Goal: Answer question/provide support: Share knowledge or assist other users

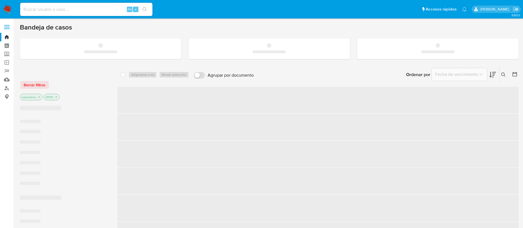
click at [89, 14] on div "Alt s" at bounding box center [86, 9] width 132 height 13
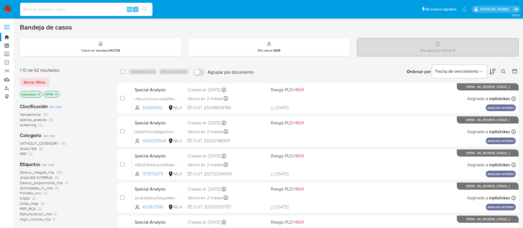
click at [85, 9] on input at bounding box center [86, 9] width 132 height 7
paste input "c5aBvDVZRM28na79r6ycnIHY"
type input "c5aBvDVZRM28na79r6ycnIHY"
click at [147, 10] on icon "search-icon" at bounding box center [145, 9] width 4 height 4
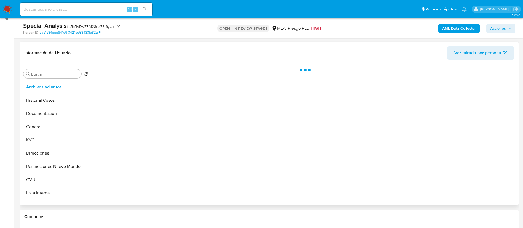
scroll to position [83, 0]
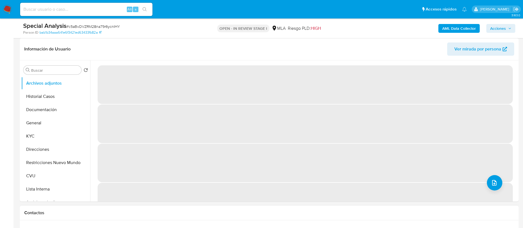
select select "10"
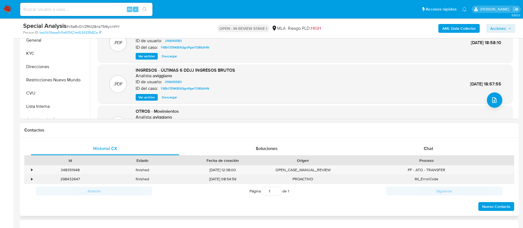
scroll to position [207, 0]
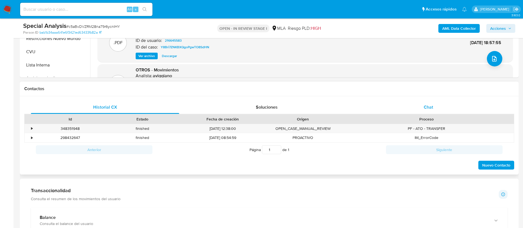
click at [383, 104] on div "Chat" at bounding box center [428, 107] width 148 height 13
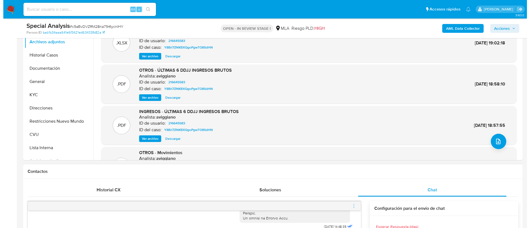
scroll to position [83, 0]
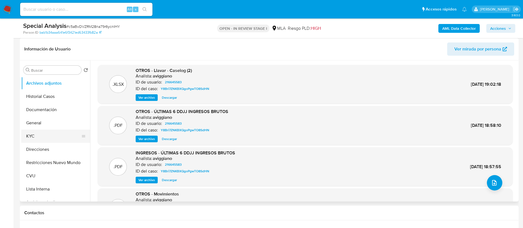
click at [40, 138] on button "KYC" at bounding box center [53, 136] width 65 height 13
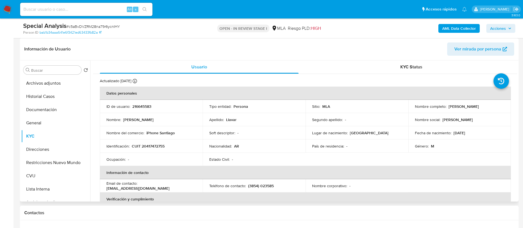
click at [137, 106] on p "216645583" at bounding box center [141, 106] width 19 height 5
copy p "216645583"
click at [64, 86] on button "Archivos adjuntos" at bounding box center [53, 83] width 65 height 13
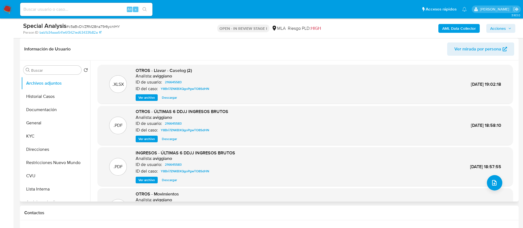
click at [149, 97] on span "Ver archivo" at bounding box center [146, 98] width 17 height 6
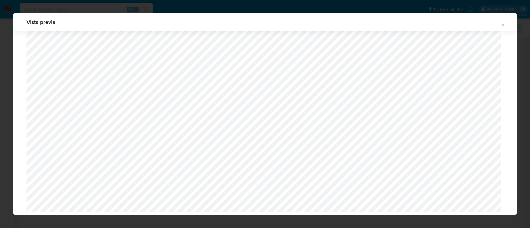
scroll to position [346, 0]
click at [504, 28] on span "Attachment preview" at bounding box center [502, 26] width 4 height 8
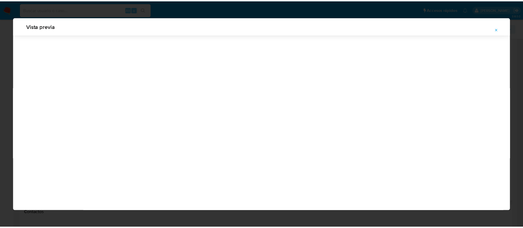
scroll to position [0, 0]
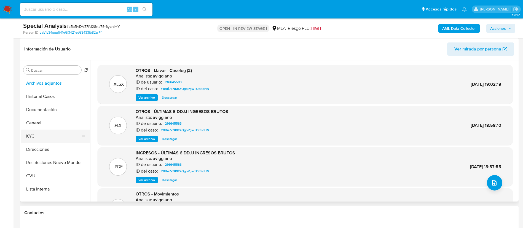
click at [51, 138] on button "KYC" at bounding box center [53, 136] width 65 height 13
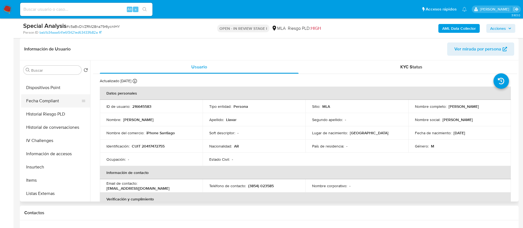
scroll to position [207, 0]
click at [47, 167] on button "Items" at bounding box center [53, 167] width 65 height 13
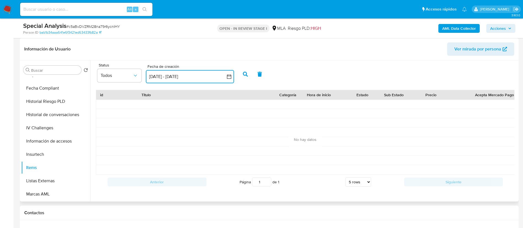
click at [224, 76] on button "[DATE] - [DATE]" at bounding box center [190, 76] width 88 height 13
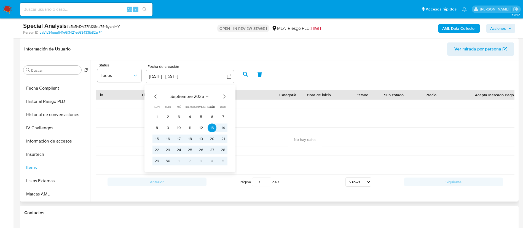
click at [156, 98] on icon "Mes anterior" at bounding box center [156, 96] width 7 height 7
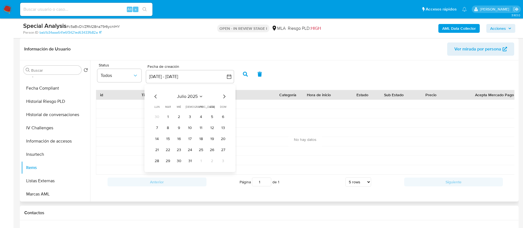
click at [156, 98] on icon "Mes anterior" at bounding box center [156, 96] width 7 height 7
click at [191, 114] on button "1" at bounding box center [190, 117] width 9 height 9
click at [225, 97] on icon "Mes siguiente" at bounding box center [224, 97] width 2 height 4
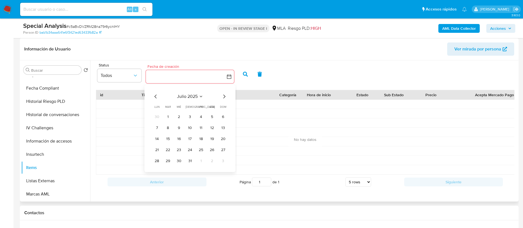
click at [225, 97] on icon "Mes siguiente" at bounding box center [224, 97] width 2 height 4
click at [197, 116] on button "3" at bounding box center [201, 117] width 9 height 9
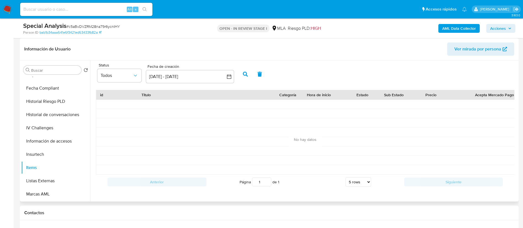
click at [250, 73] on button "button" at bounding box center [245, 74] width 14 height 13
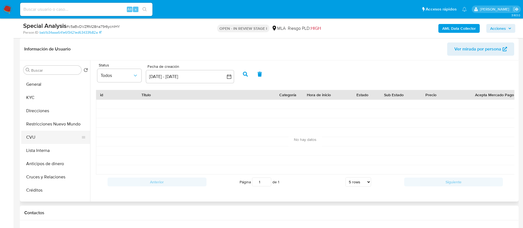
scroll to position [0, 0]
click at [47, 137] on button "KYC" at bounding box center [53, 136] width 65 height 13
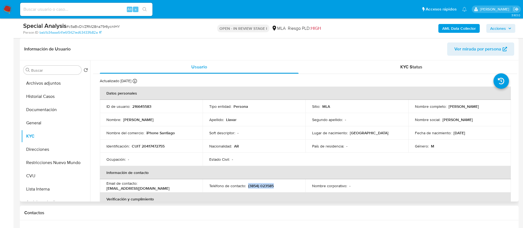
drag, startPoint x: 248, startPoint y: 186, endPoint x: 276, endPoint y: 185, distance: 27.9
click at [276, 185] on div "Teléfono de contacto : (3854) 023585" at bounding box center [254, 185] width 90 height 5
click at [116, 189] on p "lamismavidadesiempre@gmail.com" at bounding box center [137, 188] width 63 height 5
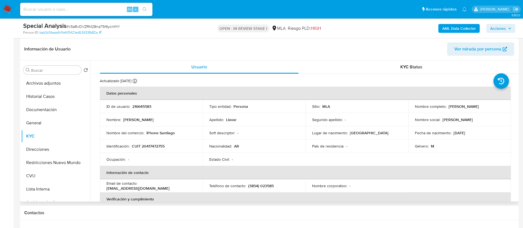
click at [155, 195] on th "Verificación y cumplimiento" at bounding box center [305, 199] width 411 height 13
drag, startPoint x: 146, startPoint y: 131, endPoint x: 175, endPoint y: 134, distance: 29.4
click at [175, 134] on div "Nombre del comercio : iPhone Santiago" at bounding box center [151, 132] width 90 height 5
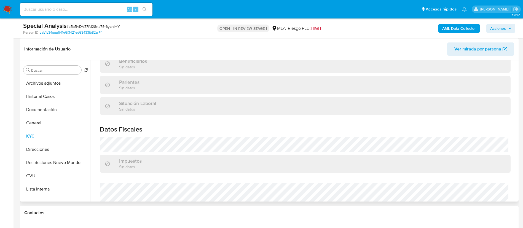
scroll to position [295, 0]
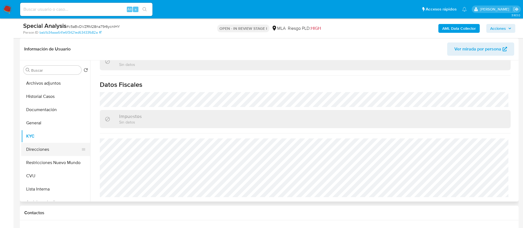
click at [44, 148] on button "Direcciones" at bounding box center [53, 149] width 65 height 13
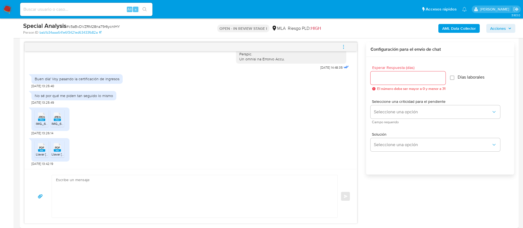
scroll to position [290, 0]
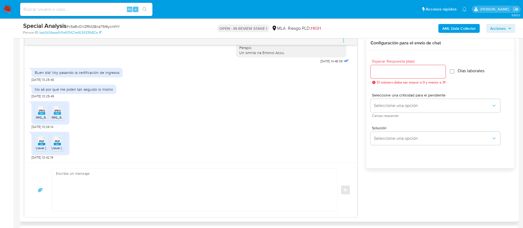
click at [42, 108] on icon at bounding box center [41, 110] width 7 height 9
click at [56, 113] on rect at bounding box center [57, 113] width 7 height 2
click at [41, 146] on icon "PDF" at bounding box center [41, 141] width 7 height 10
click at [54, 145] on rect at bounding box center [57, 144] width 7 height 2
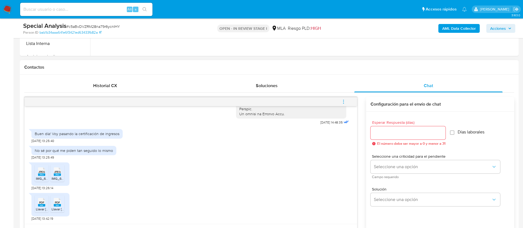
scroll to position [83, 0]
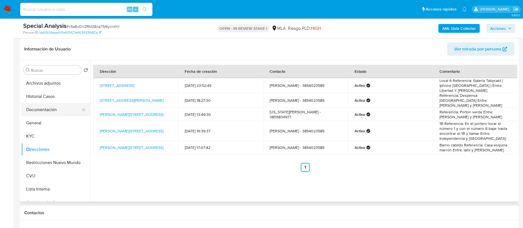
click at [47, 111] on button "Documentación" at bounding box center [53, 109] width 65 height 13
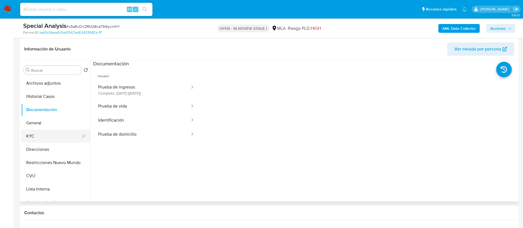
click at [57, 130] on button "KYC" at bounding box center [53, 136] width 65 height 13
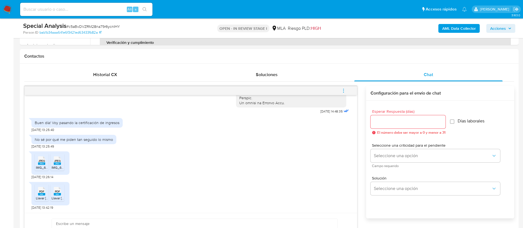
scroll to position [290, 0]
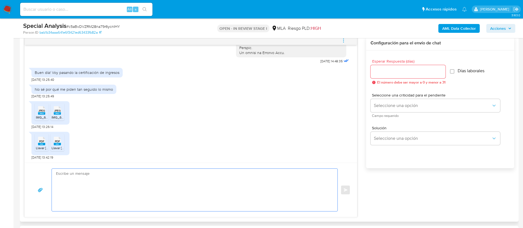
click at [199, 180] on textarea at bounding box center [193, 190] width 275 height 42
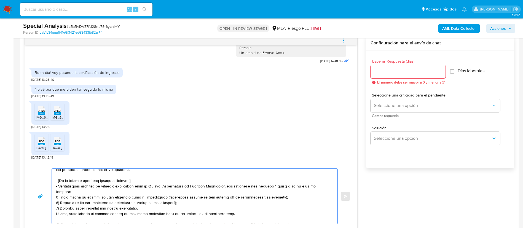
scroll to position [1, 0]
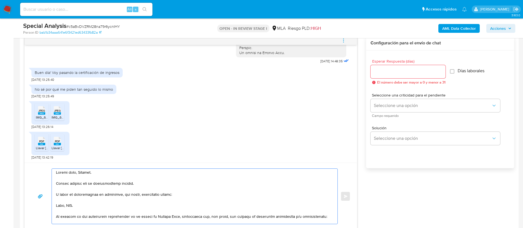
drag, startPoint x: 57, startPoint y: 207, endPoint x: 324, endPoint y: 216, distance: 268.0
click at [324, 216] on textarea at bounding box center [193, 196] width 275 height 55
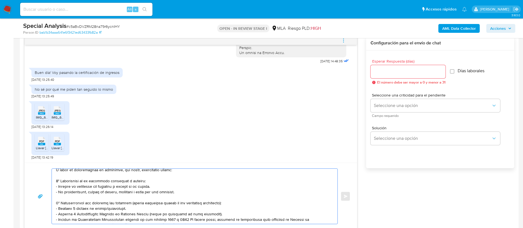
scroll to position [42, 0]
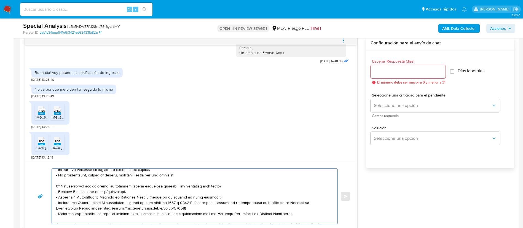
drag, startPoint x: 75, startPoint y: 193, endPoint x: 122, endPoint y: 192, distance: 46.9
click at [122, 192] on textarea at bounding box center [193, 196] width 275 height 55
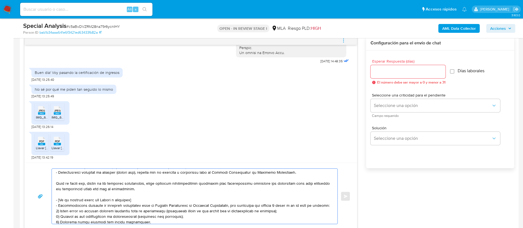
scroll to position [125, 0]
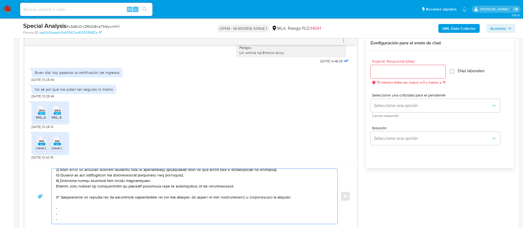
drag, startPoint x: 56, startPoint y: 203, endPoint x: 233, endPoint y: 189, distance: 177.7
click at [233, 189] on textarea at bounding box center [193, 196] width 275 height 55
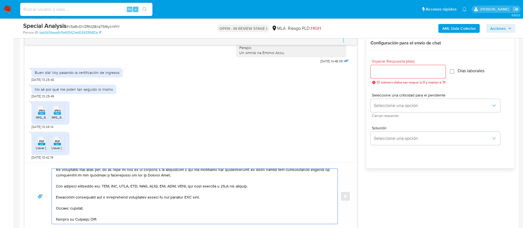
scroll to position [54, 0]
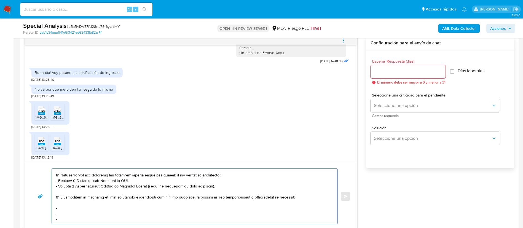
click at [63, 210] on textarea at bounding box center [193, 196] width 275 height 55
paste textarea "Lucca Daniel Barquin - CUIT 20400507555"
click at [80, 213] on textarea at bounding box center [193, 196] width 275 height 55
paste textarea "Santiago Luis Fernandez - CUIT 20264804559"
click at [66, 220] on textarea at bounding box center [193, 196] width 275 height 55
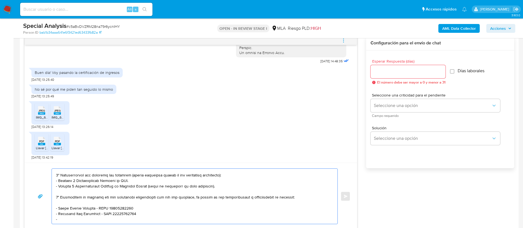
paste textarea "Zulma Veronica Ruiz - CUIL 27271856097"
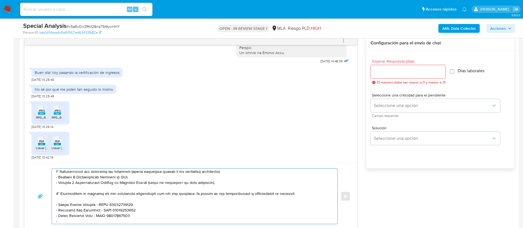
paste textarea "Juan Guido Duperre - CUIT 20344913030"
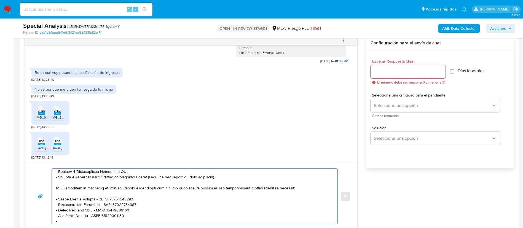
paste textarea "Cantos Ain Lucas Arie - CUIT 20377369794"
click at [90, 222] on textarea at bounding box center [193, 196] width 275 height 55
click at [94, 221] on textarea at bounding box center [193, 196] width 275 height 55
click at [95, 221] on textarea at bounding box center [193, 196] width 275 height 55
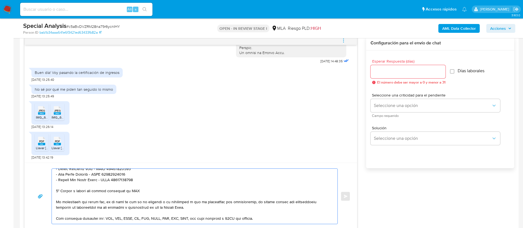
click at [117, 190] on textarea at bounding box center [193, 196] width 275 height 55
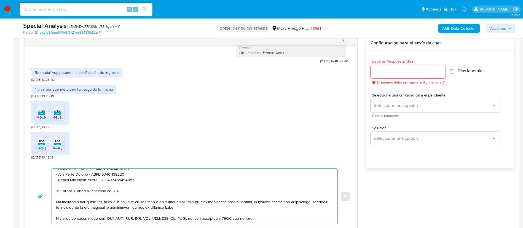
click at [117, 190] on textarea at bounding box center [193, 196] width 275 height 55
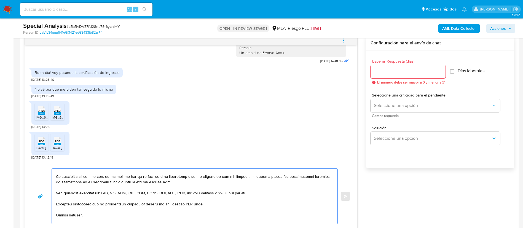
scroll to position [131, 0]
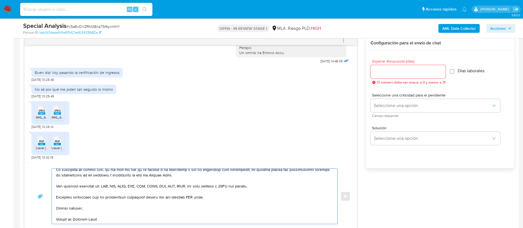
click at [186, 194] on textarea at bounding box center [193, 196] width 275 height 55
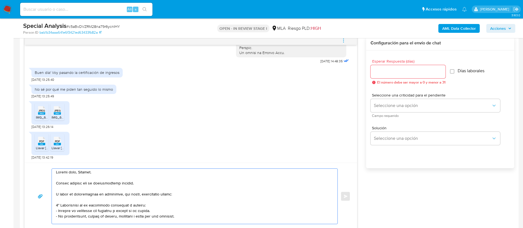
scroll to position [0, 0]
type textarea "Buenos días, Joaquin. Muchas gracias por la documentación enviada. A fines de c…"
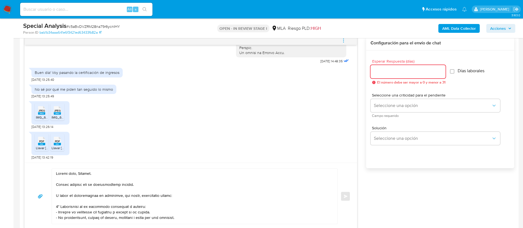
click at [384, 71] on input "Esperar Respuesta (días)" at bounding box center [408, 71] width 75 height 7
type input "1"
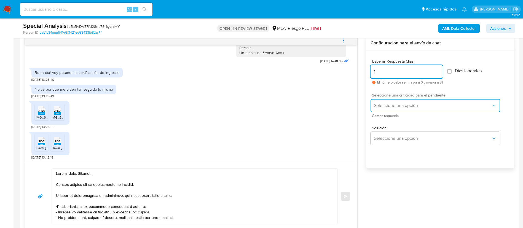
click at [390, 101] on button "Seleccione una opción" at bounding box center [436, 105] width 130 height 13
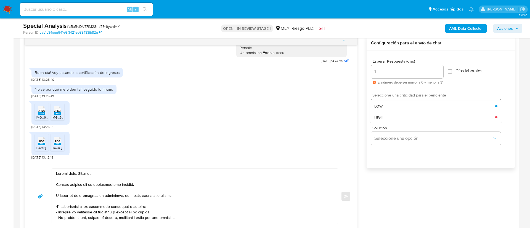
click at [390, 101] on div "LOW" at bounding box center [434, 106] width 121 height 11
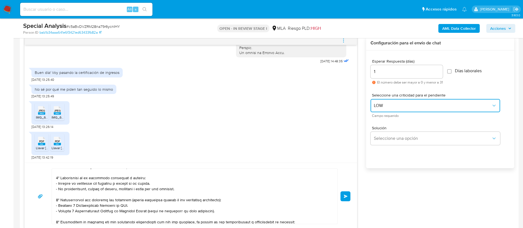
scroll to position [41, 0]
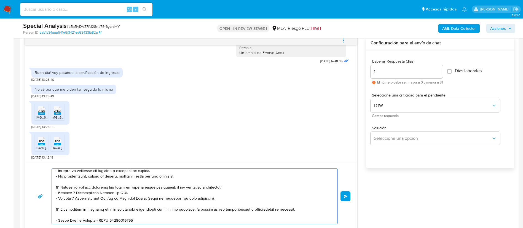
click at [88, 186] on textarea at bounding box center [193, 196] width 275 height 55
click at [70, 193] on textarea at bounding box center [193, 196] width 275 height 55
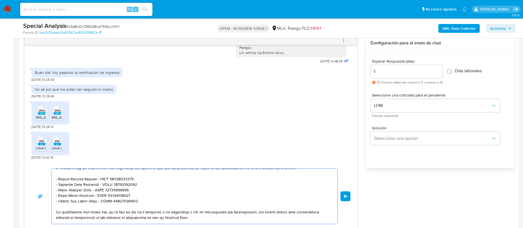
scroll to position [131, 0]
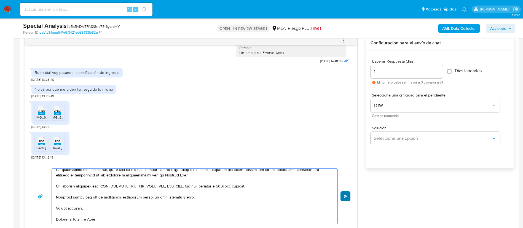
type textarea "Buenos días, Joaquin. Muchas gracias por la documentación enviada. A fines de c…"
click at [344, 199] on button "Enviar" at bounding box center [346, 196] width 10 height 10
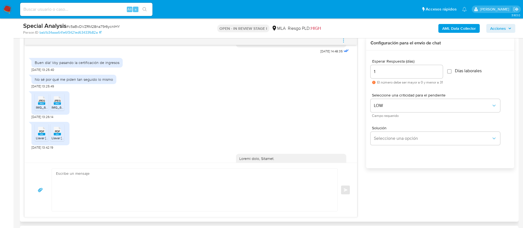
scroll to position [526, 0]
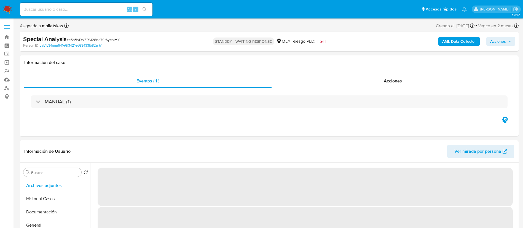
select select "10"
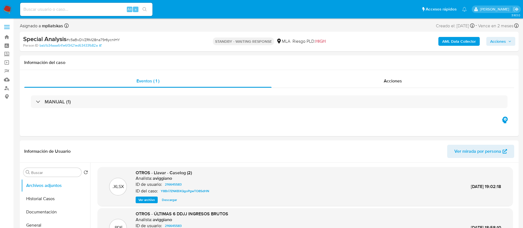
click at [111, 9] on input at bounding box center [86, 9] width 132 height 7
paste input "r2CZiQo8qIzEP2R7j3PwDSUw"
type input "r2CZiQo8qIzEP2R7j3PwDSUw"
click at [142, 12] on button "search-icon" at bounding box center [144, 10] width 11 height 8
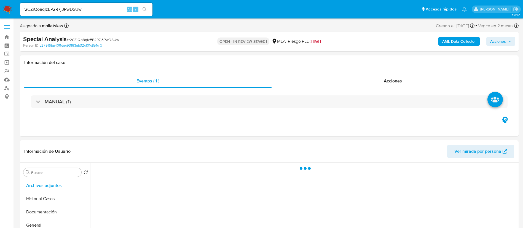
select select "10"
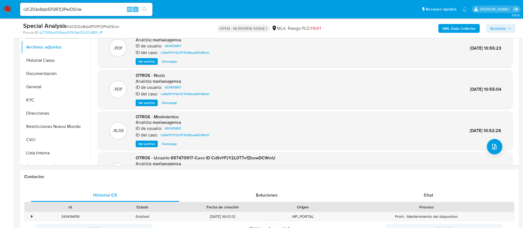
scroll to position [166, 0]
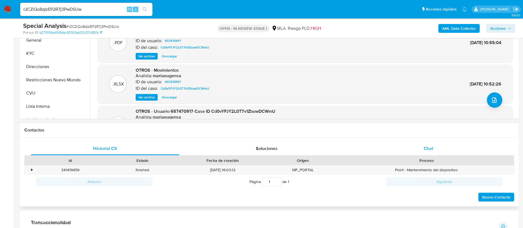
click at [404, 151] on div "Chat" at bounding box center [428, 148] width 148 height 13
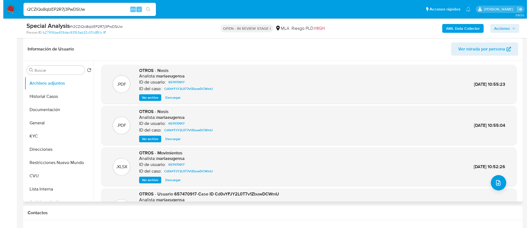
scroll to position [46, 0]
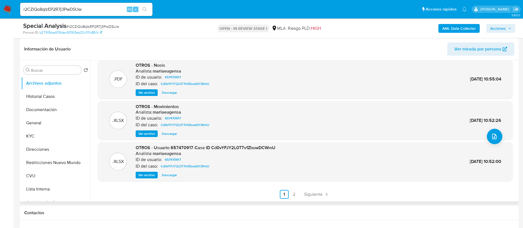
click at [148, 174] on span "Ver archivo" at bounding box center [146, 175] width 17 height 6
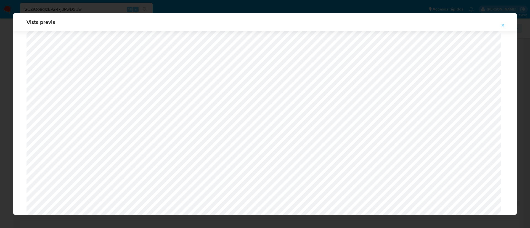
scroll to position [320, 0]
click at [502, 26] on icon "Attachment preview" at bounding box center [503, 25] width 2 height 2
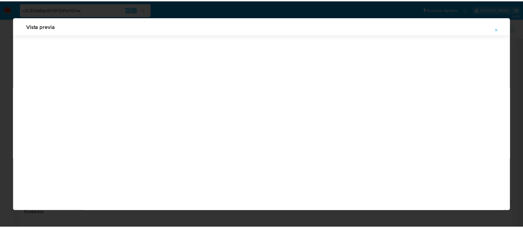
scroll to position [0, 0]
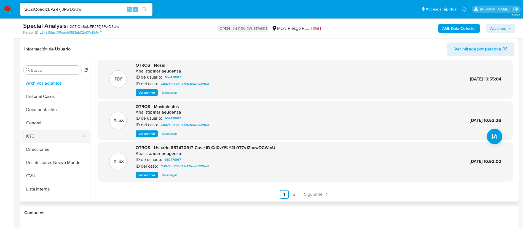
click at [44, 137] on button "KYC" at bounding box center [53, 136] width 65 height 13
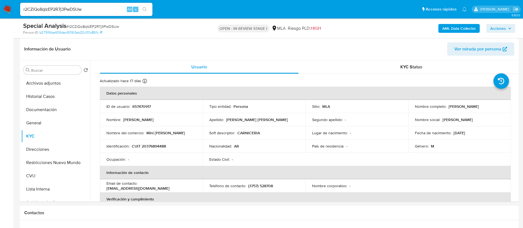
click at [144, 108] on p "657470917" at bounding box center [141, 106] width 18 height 5
copy p "657470917"
click at [34, 144] on button "Direcciones" at bounding box center [53, 149] width 65 height 13
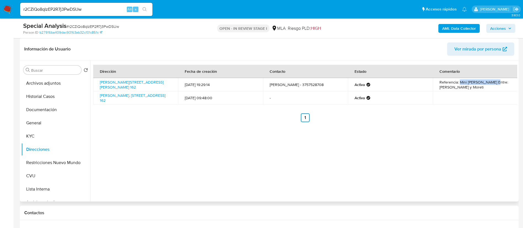
drag, startPoint x: 458, startPoint y: 82, endPoint x: 494, endPoint y: 84, distance: 35.9
click at [494, 84] on td "Referencia: Mini Mercado Martha Entre: Alarcon y Moreti" at bounding box center [475, 84] width 85 height 13
copy td "Mini Mercado Martha"
click at [49, 139] on button "KYC" at bounding box center [53, 136] width 65 height 13
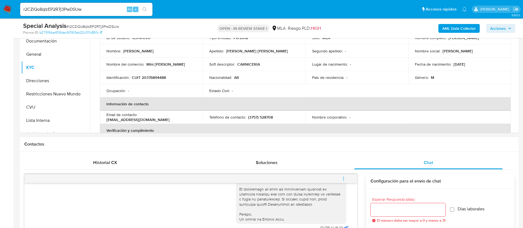
scroll to position [290, 0]
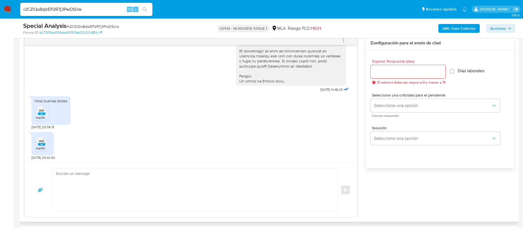
drag, startPoint x: 42, startPoint y: 118, endPoint x: 39, endPoint y: 125, distance: 8.3
click at [42, 118] on span "melifile8655016623273402842.pdf" at bounding box center [62, 117] width 52 height 5
click at [39, 142] on icon at bounding box center [41, 141] width 7 height 9
click at [448, 30] on b "AML Data Collector" at bounding box center [459, 28] width 34 height 9
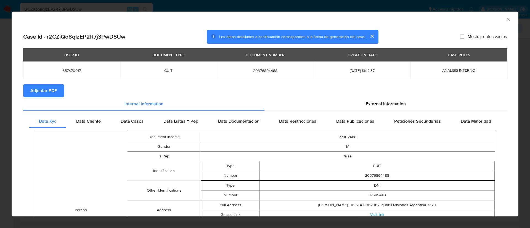
click at [48, 90] on span "Adjuntar PDF" at bounding box center [43, 91] width 26 height 12
click at [505, 18] on icon "Cerrar ventana" at bounding box center [508, 20] width 6 height 6
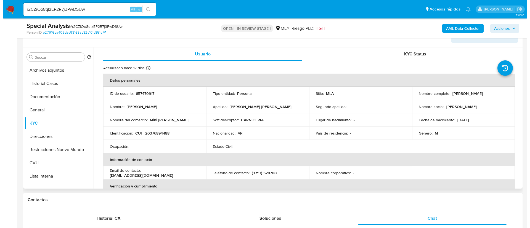
scroll to position [83, 0]
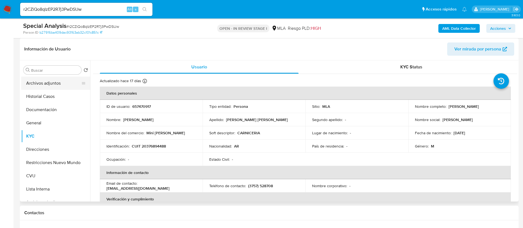
click at [30, 87] on button "Archivos adjuntos" at bounding box center [53, 83] width 65 height 13
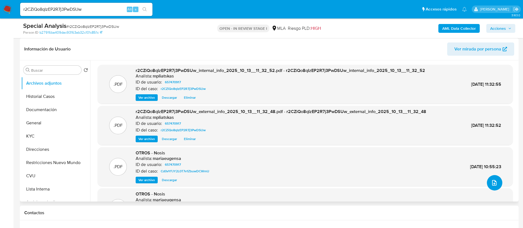
click at [494, 182] on icon "upload-file" at bounding box center [494, 183] width 7 height 7
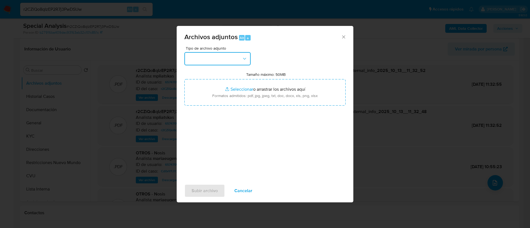
click at [206, 58] on button "button" at bounding box center [217, 58] width 66 height 13
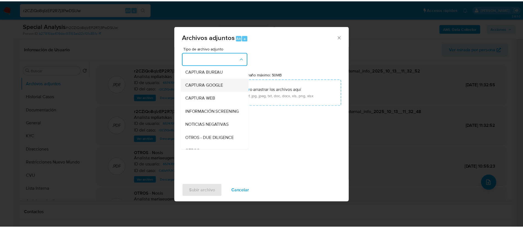
scroll to position [41, 0]
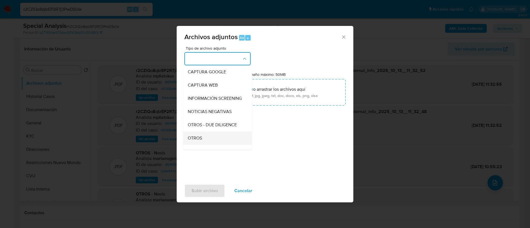
click at [200, 141] on span "OTROS" at bounding box center [195, 138] width 14 height 6
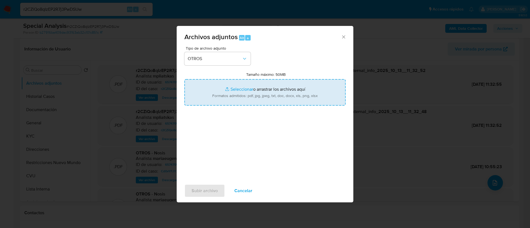
click at [225, 89] on input "Tamaño máximo: 50MB Seleccionar archivos" at bounding box center [264, 92] width 161 height 26
type input "C:\fakepath\657470917 Movimientos.xlsx"
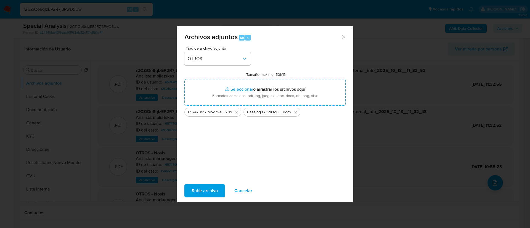
click at [205, 192] on span "Subir archivo" at bounding box center [204, 191] width 26 height 12
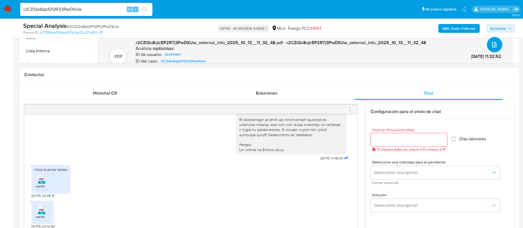
scroll to position [290, 0]
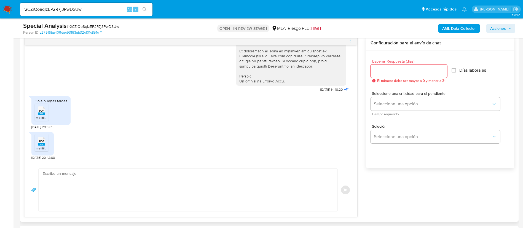
click at [275, 182] on textarea at bounding box center [187, 190] width 288 height 42
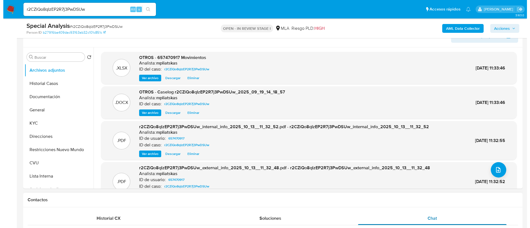
scroll to position [83, 0]
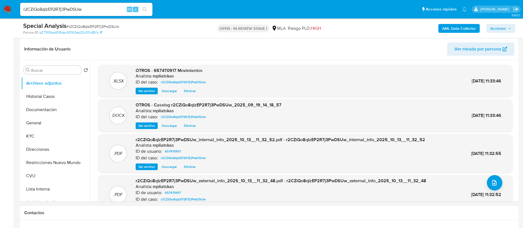
type textarea "¡Muchas gracias por tu respuesta! Confirmamos la recepción de la documentación.…"
click at [500, 184] on div ".XLSX OTROS - 657470917 Movimientos Analista: mpliatskas ID del caso: r2CZiQo8q…" at bounding box center [305, 169] width 415 height 209
click at [498, 182] on button "upload-file" at bounding box center [494, 182] width 15 height 15
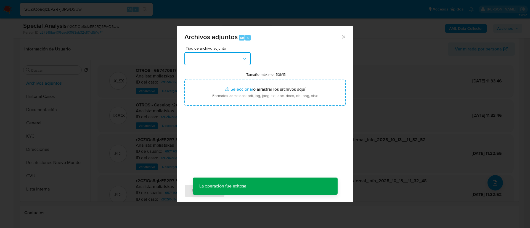
drag, startPoint x: 197, startPoint y: 56, endPoint x: 200, endPoint y: 59, distance: 3.9
click at [197, 56] on button "button" at bounding box center [217, 58] width 66 height 13
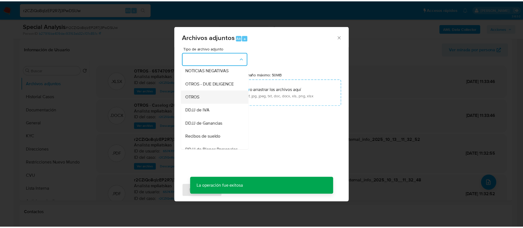
scroll to position [0, 0]
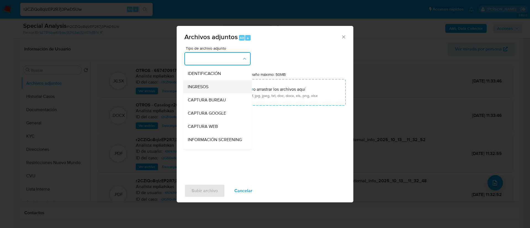
click at [204, 86] on span "INGRESOS" at bounding box center [198, 87] width 21 height 6
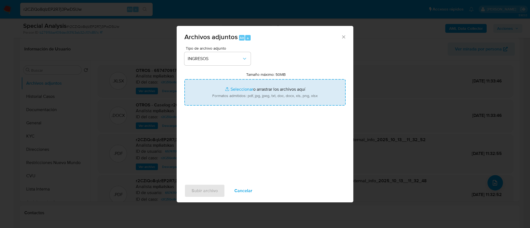
click at [209, 90] on input "Tamaño máximo: 50MB Seleccionar archivos" at bounding box center [264, 92] width 161 height 26
type input "C:\fakepath\657470917_9ee3c37f-f3e4-496f-829d-bbdf360eada9.pdf"
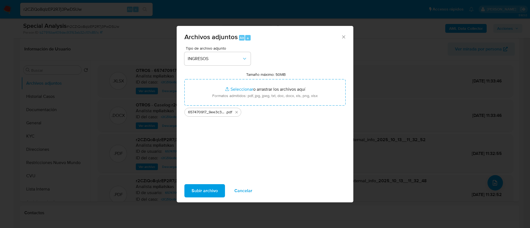
click at [206, 190] on span "Subir archivo" at bounding box center [204, 191] width 26 height 12
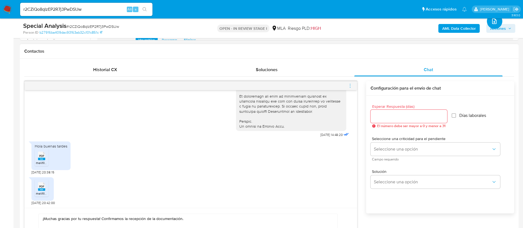
scroll to position [290, 0]
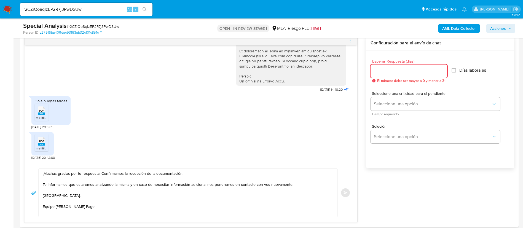
click at [428, 74] on input "Esperar Respuesta (días)" at bounding box center [409, 71] width 77 height 7
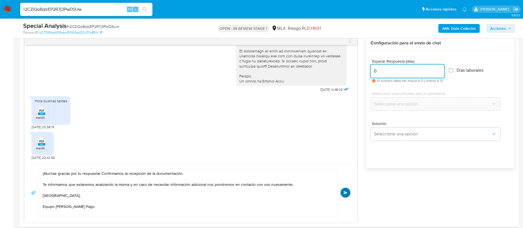
type input "0"
drag, startPoint x: 344, startPoint y: 192, endPoint x: 347, endPoint y: 175, distance: 17.4
click at [343, 192] on button "Enviar" at bounding box center [346, 193] width 10 height 10
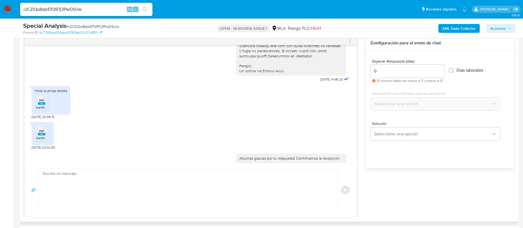
scroll to position [332, 0]
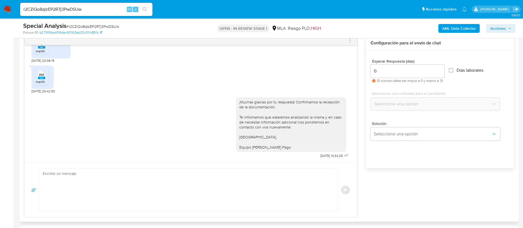
click at [351, 39] on icon "menu-action" at bounding box center [350, 40] width 5 height 5
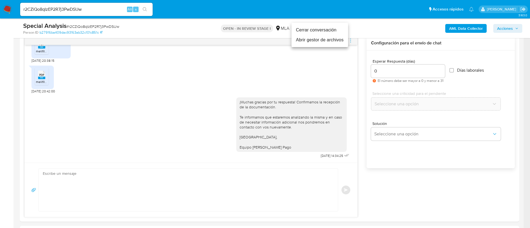
click at [316, 33] on li "Cerrar conversación" at bounding box center [319, 30] width 57 height 10
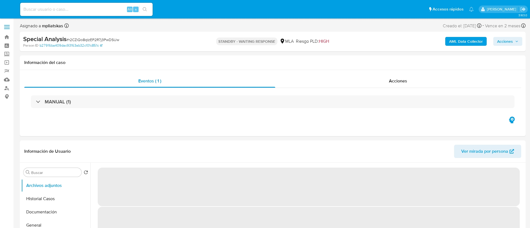
select select "10"
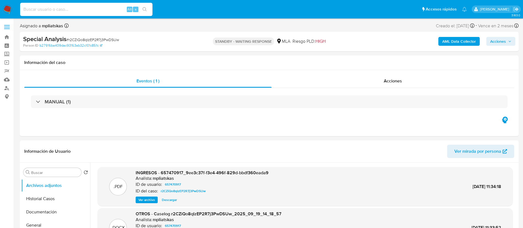
click at [116, 7] on input at bounding box center [86, 9] width 132 height 7
paste input "YB5XZCRi4NxSUUPIEAMJHrU7"
type input "YB5XZCRi4NxSUUPIEAMJHrU7"
click at [147, 12] on button "search-icon" at bounding box center [144, 10] width 11 height 8
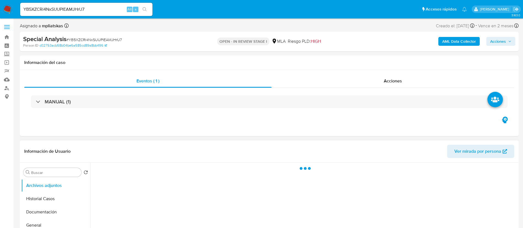
select select "10"
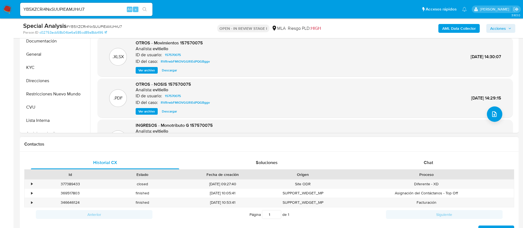
scroll to position [207, 0]
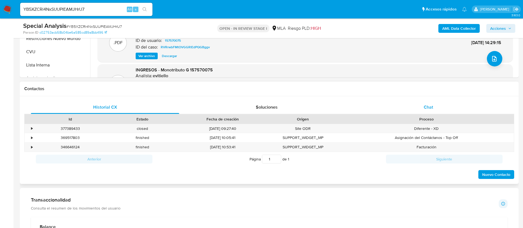
click at [440, 103] on div "Chat" at bounding box center [428, 107] width 148 height 13
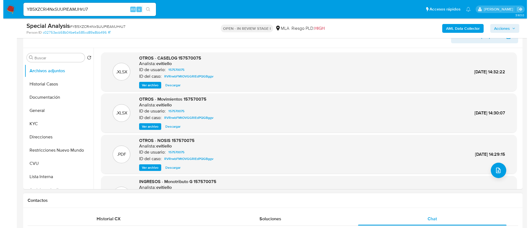
scroll to position [83, 0]
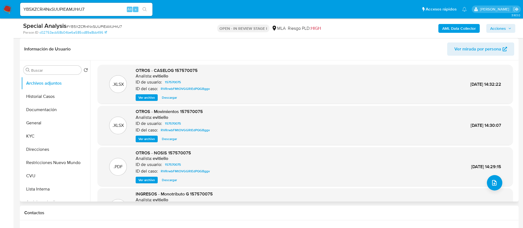
click at [157, 98] on button "Ver archivo" at bounding box center [147, 97] width 22 height 7
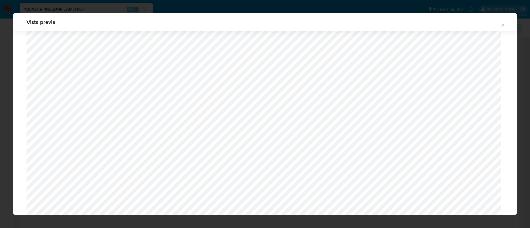
scroll to position [320, 0]
click at [504, 23] on icon "Attachment preview" at bounding box center [502, 25] width 4 height 4
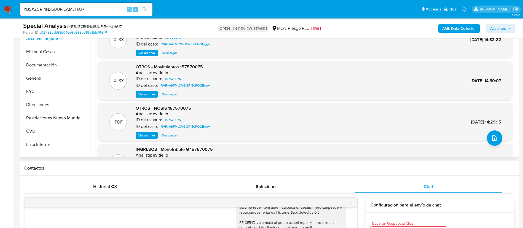
scroll to position [124, 0]
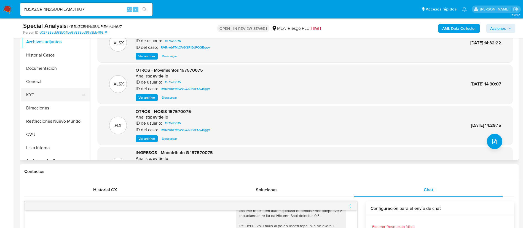
click at [43, 96] on button "KYC" at bounding box center [53, 94] width 65 height 13
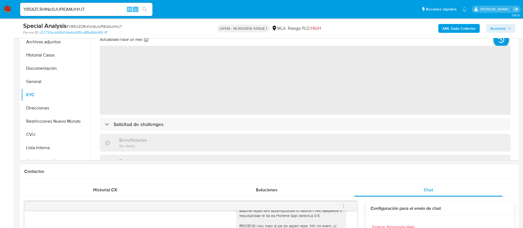
scroll to position [83, 0]
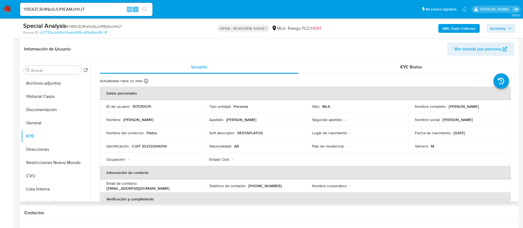
click at [143, 110] on td "ID de usuario : 157570075" at bounding box center [151, 106] width 103 height 13
click at [141, 107] on p "157570075" at bounding box center [141, 106] width 19 height 5
copy p "157570075"
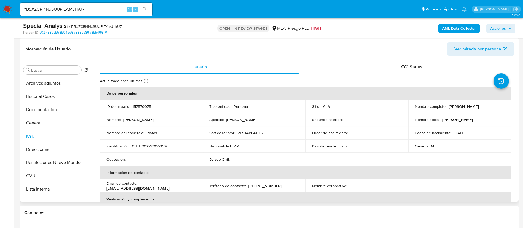
click at [158, 144] on p "CUIT 20272206059" at bounding box center [149, 146] width 35 height 5
click at [159, 147] on p "CUIT 20272206059" at bounding box center [149, 146] width 35 height 5
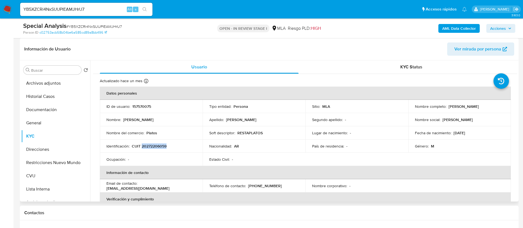
click at [159, 147] on p "CUIT 20272206059" at bounding box center [149, 146] width 35 height 5
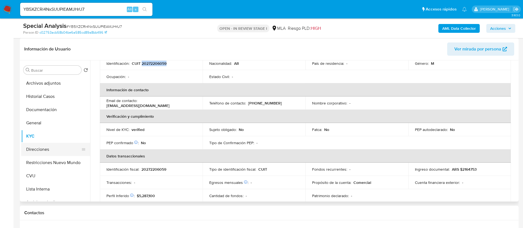
click at [54, 145] on button "Direcciones" at bounding box center [53, 149] width 65 height 13
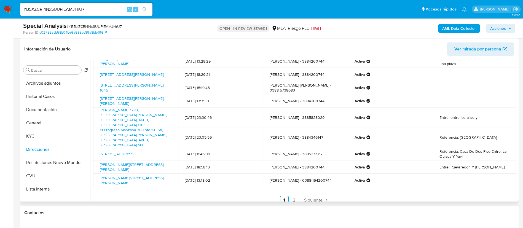
scroll to position [37, 0]
click at [293, 196] on link "2" at bounding box center [294, 200] width 9 height 9
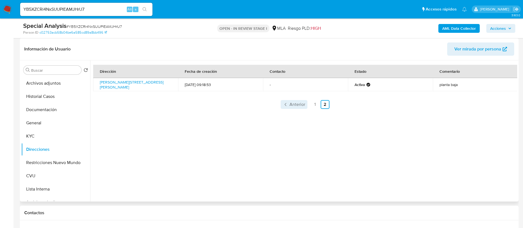
click at [292, 106] on span "Anterior" at bounding box center [298, 104] width 16 height 4
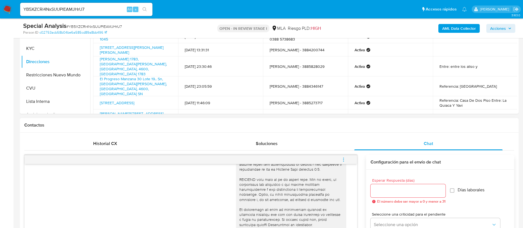
scroll to position [124, 0]
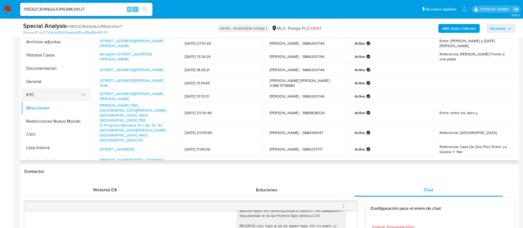
click at [38, 94] on button "KYC" at bounding box center [53, 94] width 65 height 13
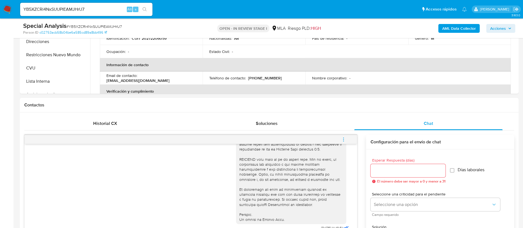
scroll to position [290, 0]
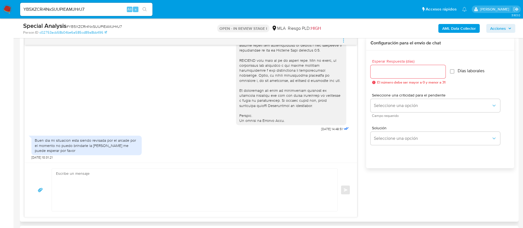
click at [240, 182] on textarea at bounding box center [193, 190] width 275 height 42
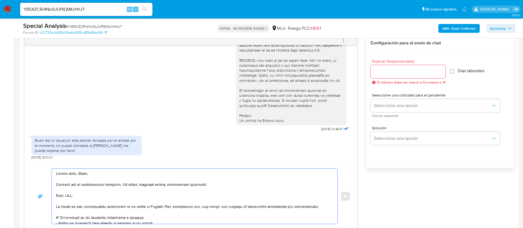
drag, startPoint x: 56, startPoint y: 196, endPoint x: 325, endPoint y: 206, distance: 268.6
click at [325, 206] on textarea at bounding box center [193, 196] width 275 height 55
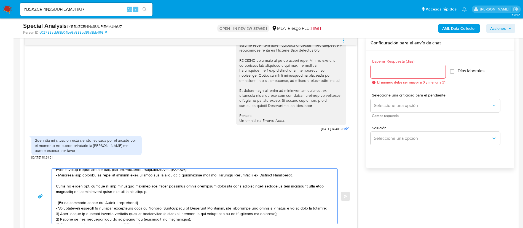
scroll to position [83, 0]
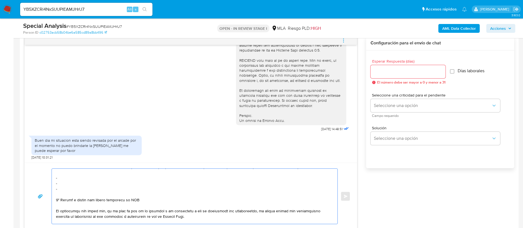
drag, startPoint x: 56, startPoint y: 190, endPoint x: 141, endPoint y: 199, distance: 85.4
click at [141, 199] on textarea at bounding box center [193, 196] width 275 height 55
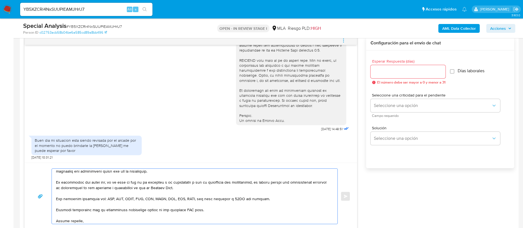
scroll to position [103, 0]
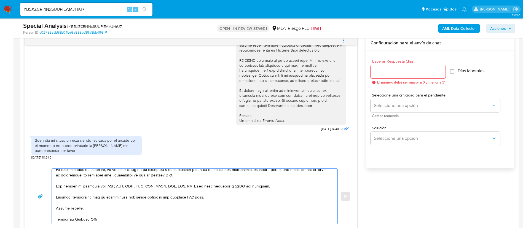
click at [190, 195] on textarea at bounding box center [193, 196] width 275 height 55
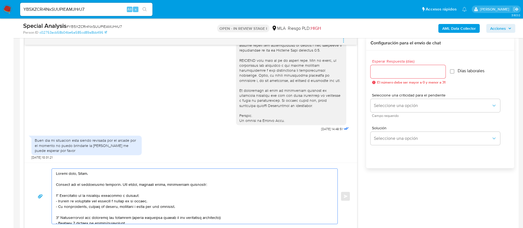
scroll to position [248, 0]
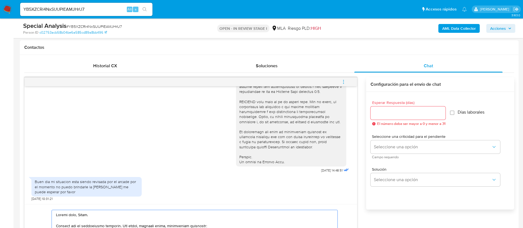
type textarea "Buenos días, David. Gracias por la información brindada. Por favor, mientras ta…"
click at [386, 114] on input "Esperar Respuesta (días)" at bounding box center [408, 113] width 75 height 7
type input "1"
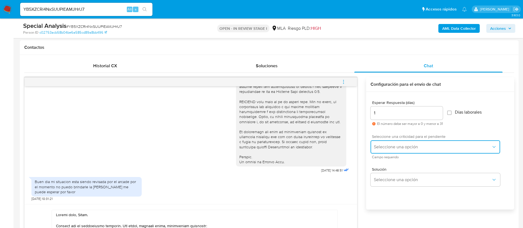
click at [393, 143] on button "Seleccione una opción" at bounding box center [436, 146] width 130 height 13
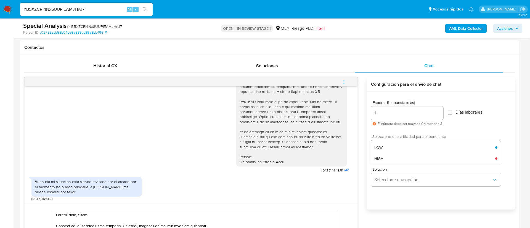
click at [393, 143] on div "LOW" at bounding box center [434, 147] width 121 height 11
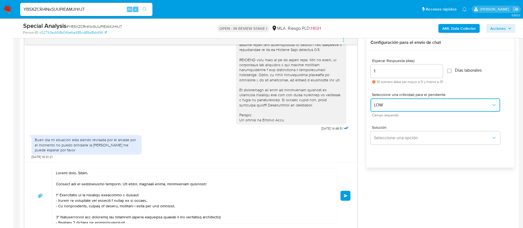
scroll to position [331, 0]
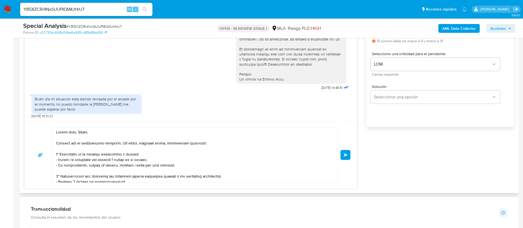
click at [343, 155] on button "Enviar" at bounding box center [346, 155] width 10 height 10
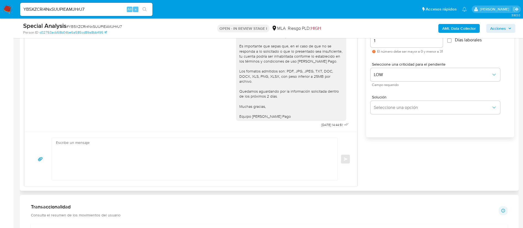
scroll to position [290, 0]
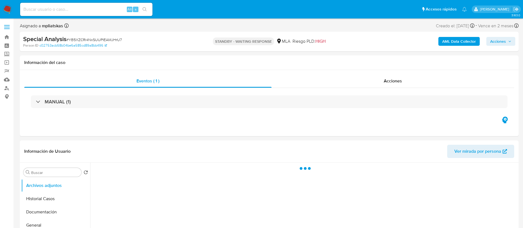
select select "10"
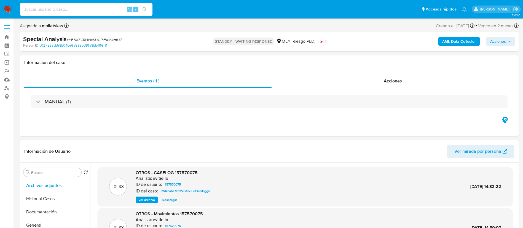
click at [88, 12] on input at bounding box center [86, 9] width 132 height 7
paste input "vtBpcuUVUiqmxuSdsDfSwBsr"
type input "vtBpcuUVUiqmxuSdsDfSwBsr"
click at [137, 9] on div "s" at bounding box center [136, 10] width 6 height 6
click at [144, 11] on icon "search-icon" at bounding box center [145, 9] width 4 height 4
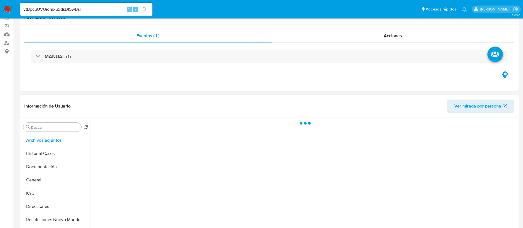
select select "10"
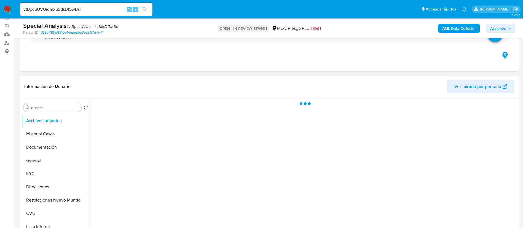
scroll to position [83, 0]
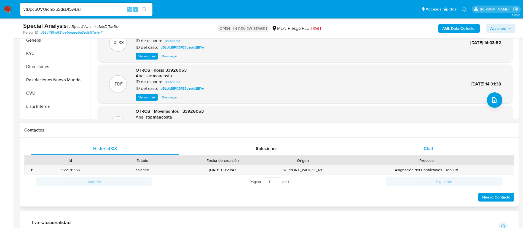
click at [389, 151] on div "Chat" at bounding box center [428, 148] width 148 height 13
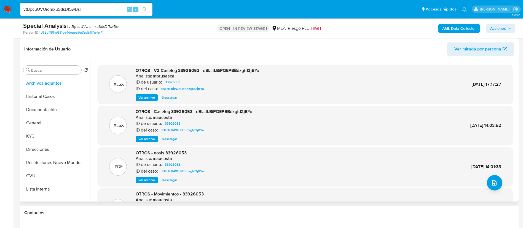
click at [148, 98] on span "Ver archivo" at bounding box center [146, 98] width 17 height 6
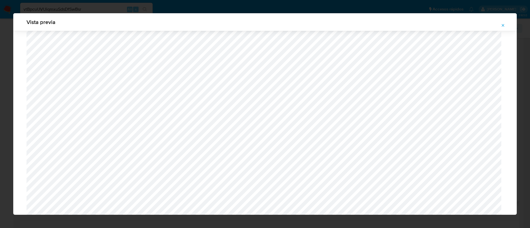
scroll to position [361, 0]
click at [501, 22] on span "Attachment preview" at bounding box center [502, 26] width 4 height 8
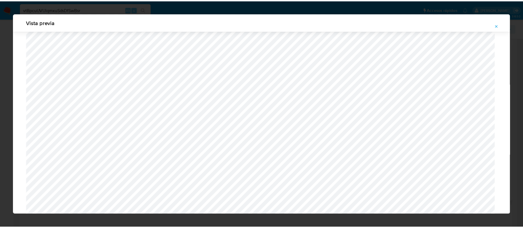
scroll to position [0, 0]
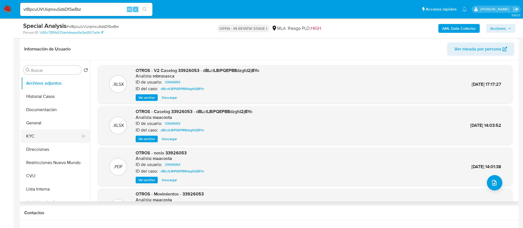
click at [39, 138] on button "KYC" at bounding box center [53, 136] width 65 height 13
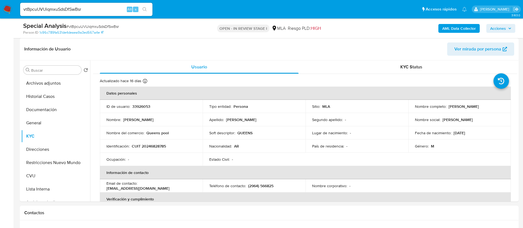
click at [149, 101] on td "ID de usuario : 33926053" at bounding box center [151, 106] width 103 height 13
click at [145, 105] on p "33926053" at bounding box center [141, 106] width 18 height 5
click at [144, 105] on p "33926053" at bounding box center [141, 106] width 18 height 5
copy p "33926053"
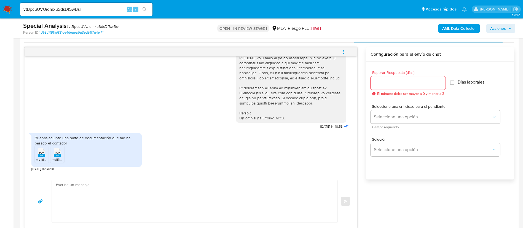
scroll to position [290, 0]
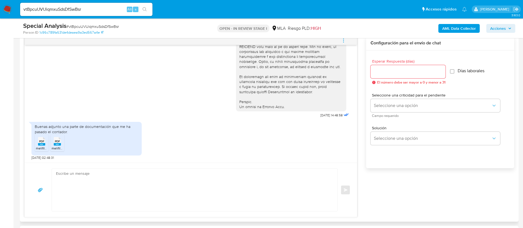
click at [36, 144] on li "PDF PDF melifile4833331319054465066.pdf" at bounding box center [42, 142] width 14 height 17
click at [58, 148] on span "melifile6435559833432245862.pdf" at bounding box center [78, 148] width 53 height 5
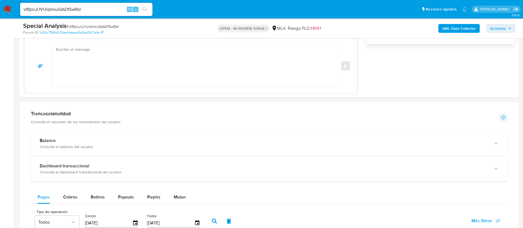
scroll to position [331, 0]
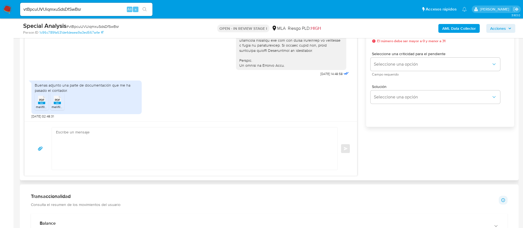
click at [222, 156] on textarea at bounding box center [193, 148] width 275 height 42
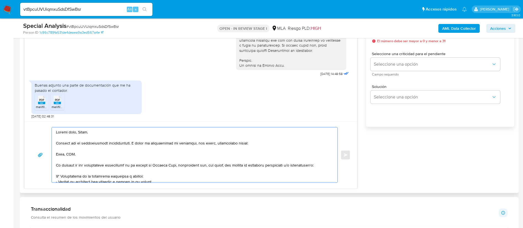
drag, startPoint x: 324, startPoint y: 166, endPoint x: 308, endPoint y: 148, distance: 23.0
click at [308, 149] on textarea at bounding box center [193, 154] width 275 height 55
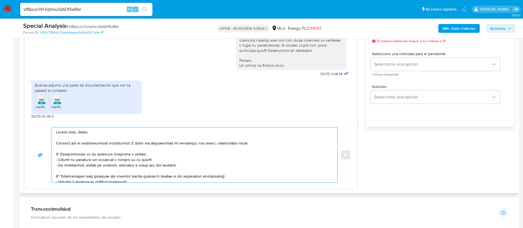
click at [95, 143] on textarea at bounding box center [193, 154] width 275 height 55
click at [0, 0] on lt-span "documenta ci ón" at bounding box center [0, 0] width 0 height 0
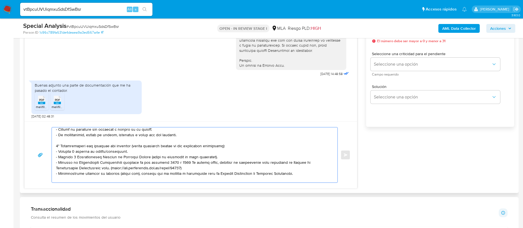
scroll to position [41, 0]
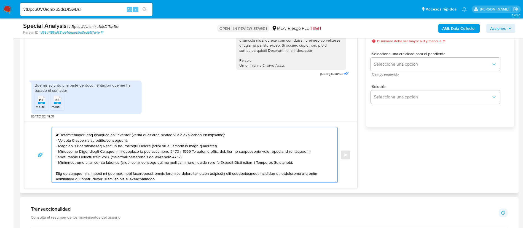
click at [106, 140] on textarea at bounding box center [193, 154] width 275 height 55
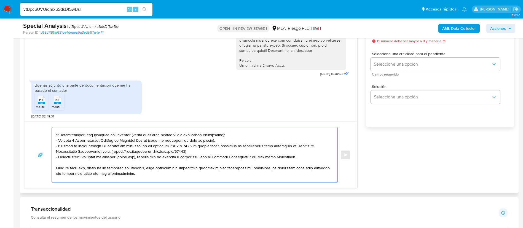
click at [95, 135] on textarea at bounding box center [193, 154] width 275 height 55
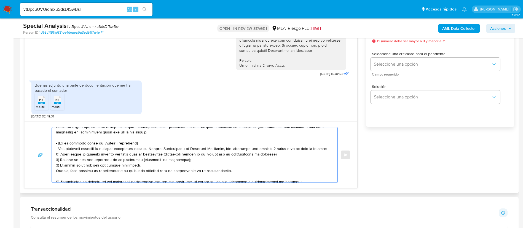
drag, startPoint x: 55, startPoint y: 143, endPoint x: 234, endPoint y: 172, distance: 180.7
click at [234, 172] on div at bounding box center [193, 154] width 283 height 55
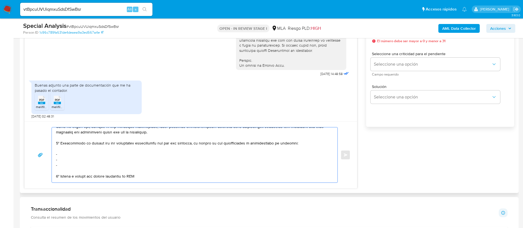
scroll to position [77, 0]
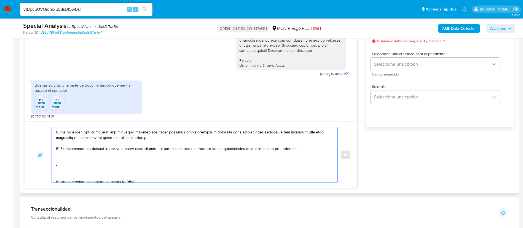
click at [72, 163] on textarea at bounding box center [193, 154] width 275 height 55
click at [71, 159] on textarea at bounding box center [193, 154] width 275 height 55
paste textarea "Marco Antonio Colmenares - CUIT 20307012252"
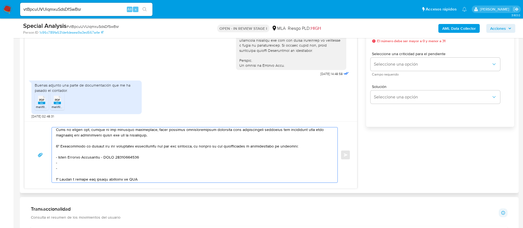
drag, startPoint x: 148, startPoint y: 182, endPoint x: 155, endPoint y: 161, distance: 21.6
click at [155, 161] on textarea at bounding box center [193, 154] width 275 height 55
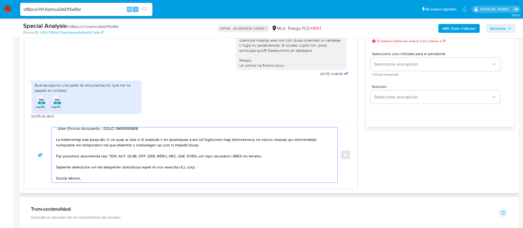
scroll to position [121, 0]
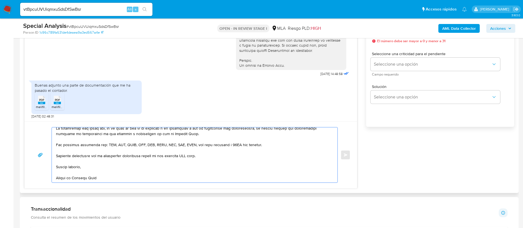
click at [188, 155] on textarea at bounding box center [193, 154] width 275 height 55
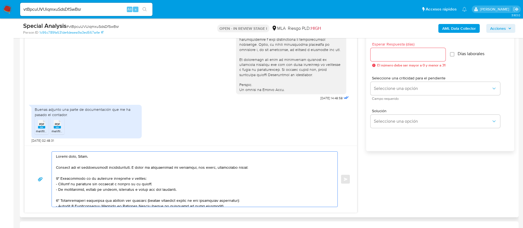
scroll to position [290, 0]
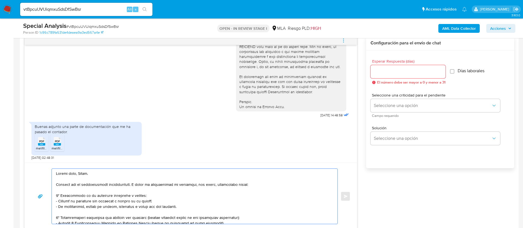
type textarea "Buenos días, Jorge. Gracias por la documentación proporcionada. A fines de comp…"
click at [394, 73] on input "Esperar Respuesta (días)" at bounding box center [408, 71] width 75 height 7
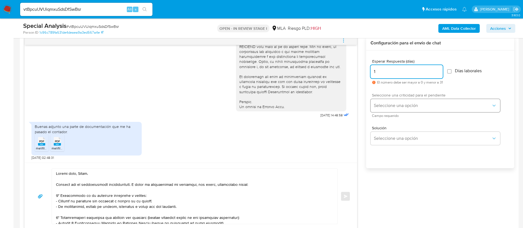
type input "1"
click at [388, 108] on span "Seleccione una opción" at bounding box center [433, 106] width 118 height 6
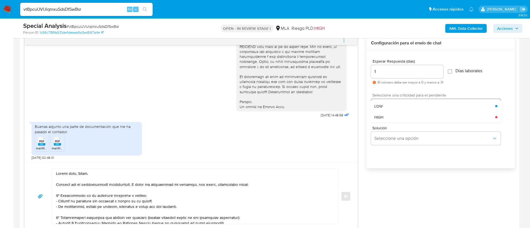
click at [388, 108] on div "LOW" at bounding box center [434, 106] width 121 height 11
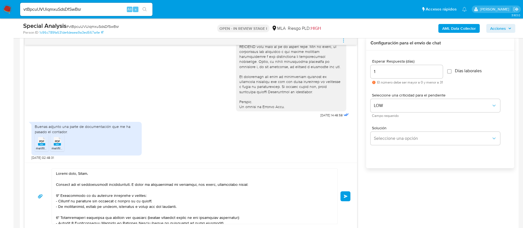
click at [344, 196] on span "Enviar" at bounding box center [346, 196] width 4 height 3
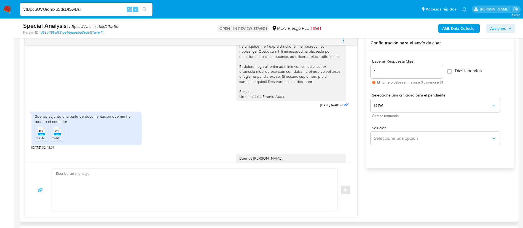
scroll to position [497, 0]
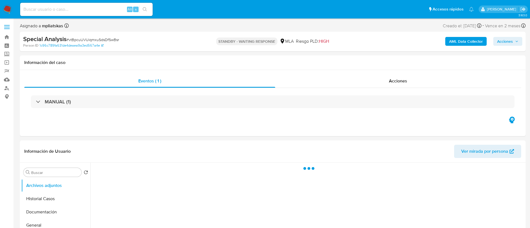
select select "10"
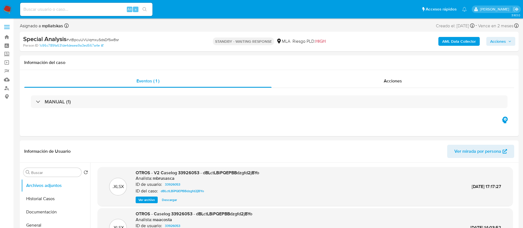
click at [87, 4] on div "Alt s" at bounding box center [86, 9] width 132 height 13
click at [88, 8] on input at bounding box center [86, 9] width 132 height 7
paste input "4zxKpIw8T1BGuqRR0XaNhmBe"
type input "4zxKpIw8T1BGuqRR0XaNhmBe"
click at [141, 12] on button "search-icon" at bounding box center [144, 10] width 11 height 8
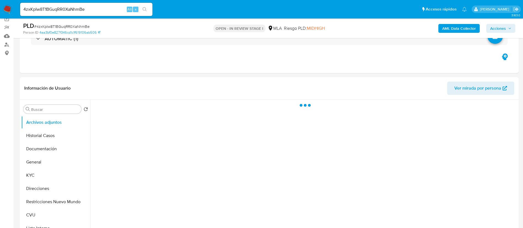
scroll to position [166, 0]
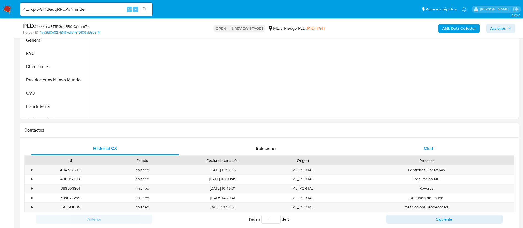
select select "10"
click at [407, 150] on div "Chat" at bounding box center [428, 148] width 148 height 13
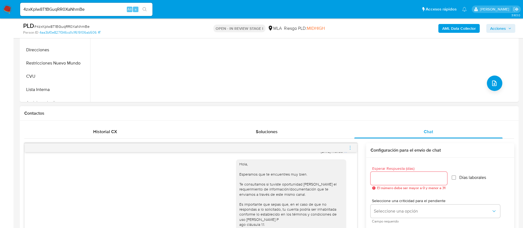
scroll to position [83, 0]
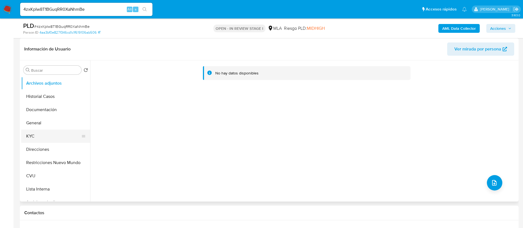
click at [48, 131] on button "KYC" at bounding box center [53, 136] width 65 height 13
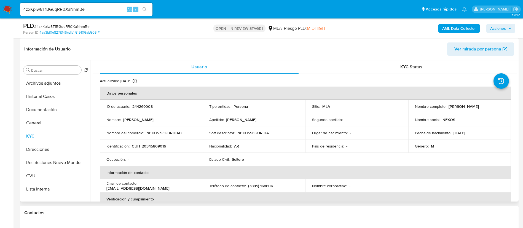
click at [137, 106] on p "244269008" at bounding box center [142, 106] width 20 height 5
copy p "244269008"
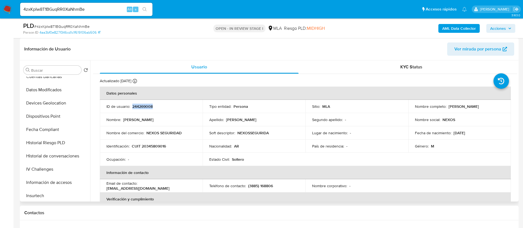
scroll to position [207, 0]
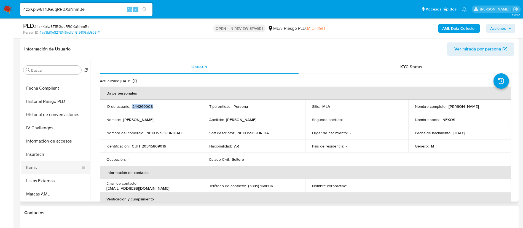
click at [59, 167] on button "Items" at bounding box center [53, 167] width 65 height 13
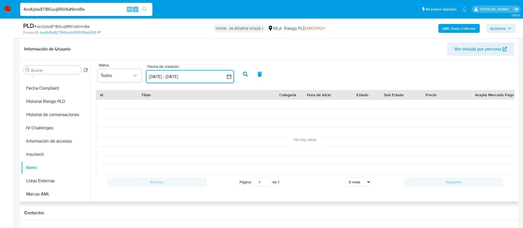
click at [180, 78] on button "[DATE] - [DATE]" at bounding box center [190, 76] width 88 height 13
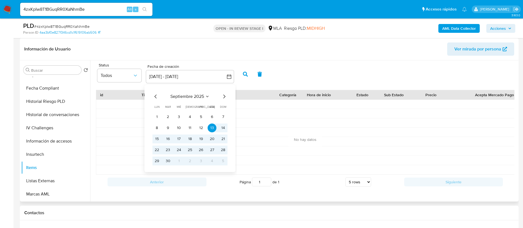
click at [154, 97] on icon "Mes anterior" at bounding box center [156, 96] width 7 height 7
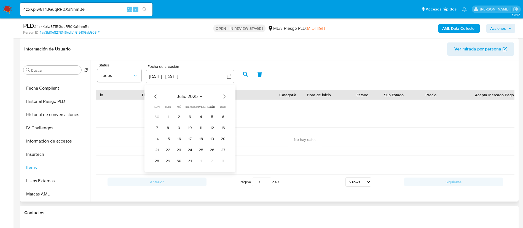
click at [154, 97] on icon "Mes anterior" at bounding box center [156, 96] width 7 height 7
click at [188, 116] on button "1" at bounding box center [190, 117] width 9 height 9
click at [227, 97] on icon "Mes siguiente" at bounding box center [224, 96] width 7 height 7
click at [226, 97] on icon "Mes siguiente" at bounding box center [224, 96] width 7 height 7
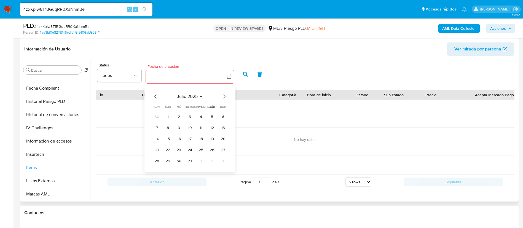
click at [226, 97] on icon "Mes siguiente" at bounding box center [224, 96] width 7 height 7
click at [189, 118] on button "2" at bounding box center [190, 117] width 9 height 9
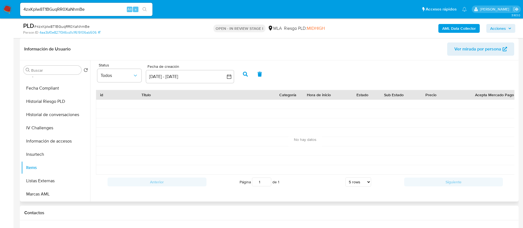
drag, startPoint x: 247, startPoint y: 74, endPoint x: 244, endPoint y: 76, distance: 3.8
click at [245, 76] on icon "button" at bounding box center [245, 74] width 5 height 5
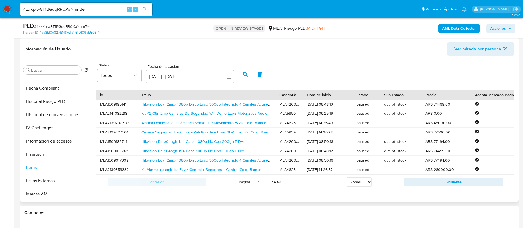
click at [404, 185] on button "Siguiente" at bounding box center [453, 182] width 99 height 9
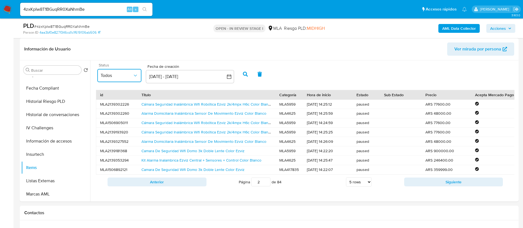
click at [121, 74] on span "Todos" at bounding box center [117, 76] width 32 height 6
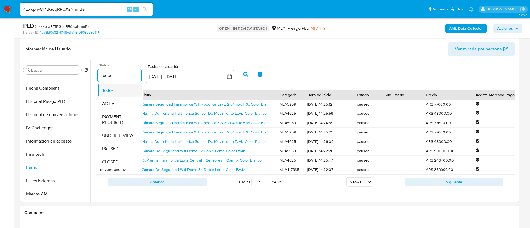
click at [124, 93] on div "Todos" at bounding box center [119, 90] width 35 height 13
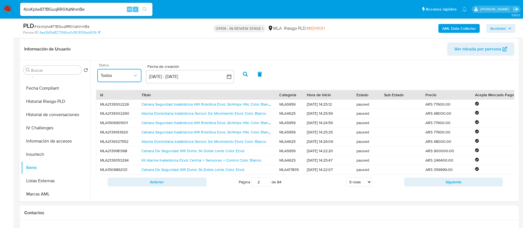
click at [122, 78] on span "Todos" at bounding box center [117, 76] width 32 height 6
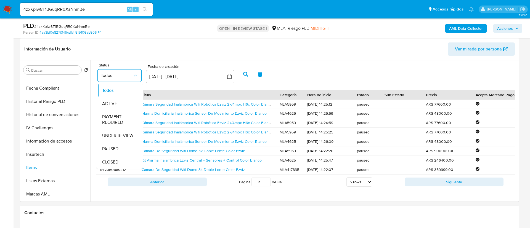
drag, startPoint x: 122, startPoint y: 78, endPoint x: 211, endPoint y: 88, distance: 88.9
click at [124, 101] on div "ACTIVE" at bounding box center [119, 103] width 35 height 13
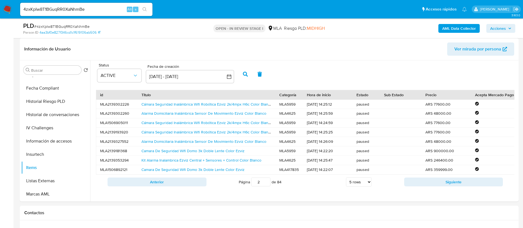
click at [247, 73] on icon "button" at bounding box center [245, 74] width 5 height 5
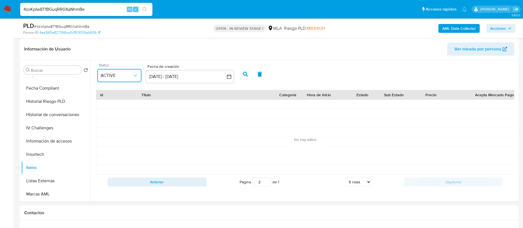
click at [136, 76] on icon "common.sort_by" at bounding box center [136, 76] width 6 height 6
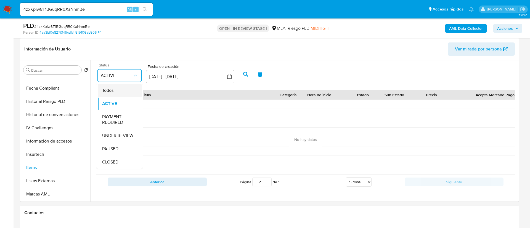
click at [129, 94] on div "Todos" at bounding box center [119, 90] width 35 height 13
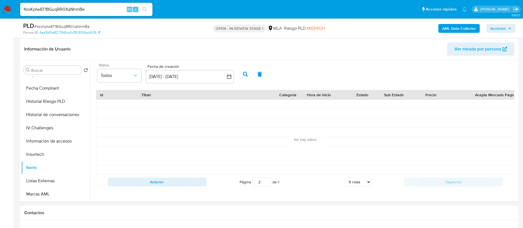
click at [249, 73] on button "button" at bounding box center [245, 74] width 14 height 13
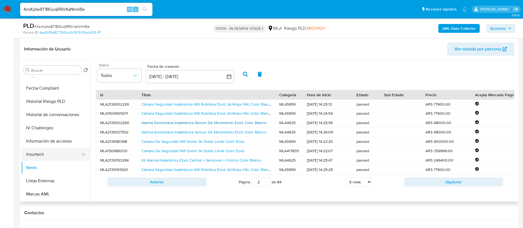
scroll to position [0, 0]
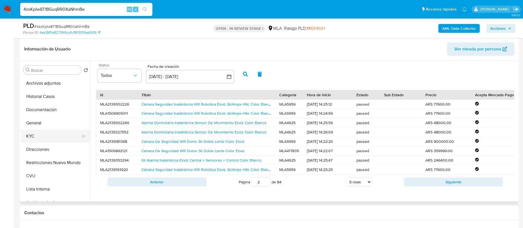
click at [49, 135] on button "KYC" at bounding box center [53, 136] width 65 height 13
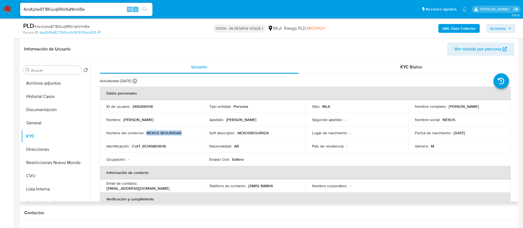
drag, startPoint x: 147, startPoint y: 131, endPoint x: 181, endPoint y: 133, distance: 34.3
click at [181, 133] on p "NEXOS SEGURIDAD" at bounding box center [163, 132] width 35 height 5
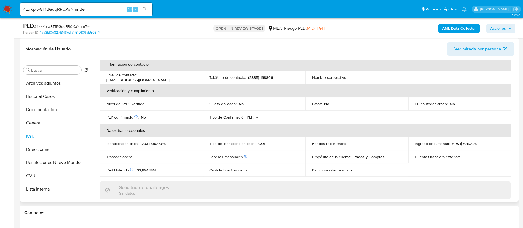
scroll to position [280, 0]
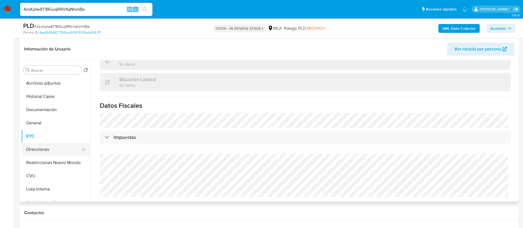
click at [48, 145] on button "Direcciones" at bounding box center [53, 149] width 65 height 13
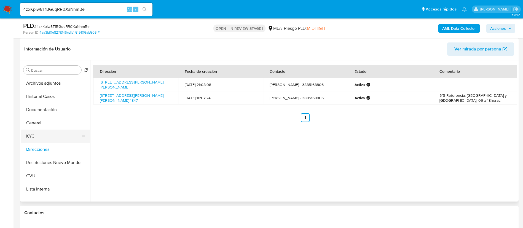
click at [38, 136] on button "KYC" at bounding box center [53, 136] width 65 height 13
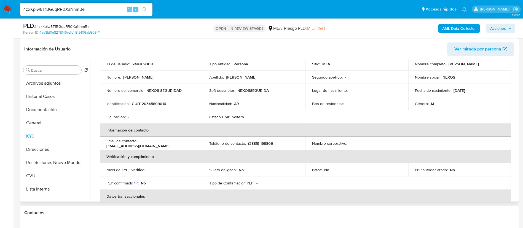
scroll to position [32, 0]
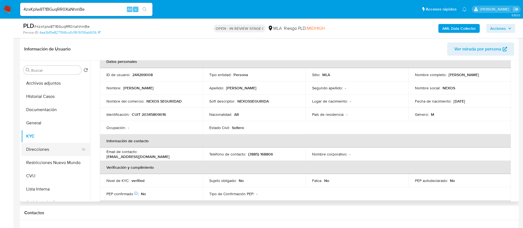
click at [52, 150] on button "Direcciones" at bounding box center [53, 149] width 65 height 13
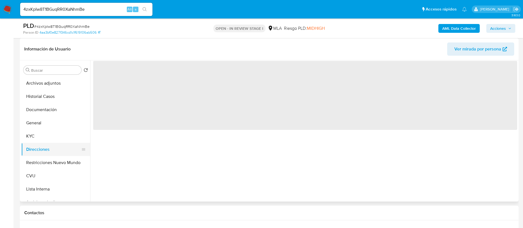
scroll to position [0, 0]
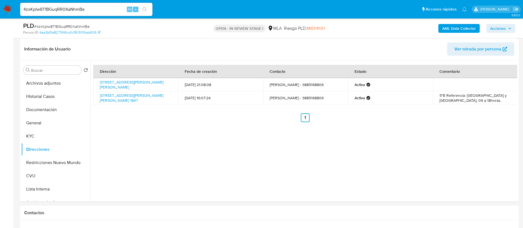
click at [475, 28] on b "AML Data Collector" at bounding box center [459, 28] width 34 height 9
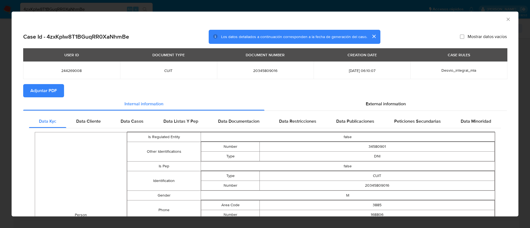
click at [46, 93] on span "Adjuntar PDF" at bounding box center [43, 91] width 26 height 12
click at [505, 18] on icon "Cerrar ventana" at bounding box center [508, 20] width 6 height 6
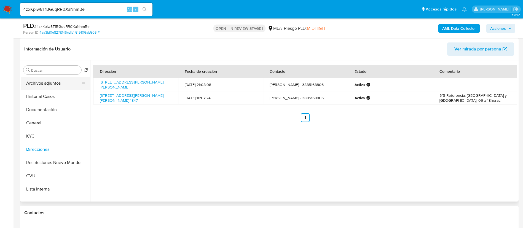
click at [60, 84] on button "Archivos adjuntos" at bounding box center [53, 83] width 65 height 13
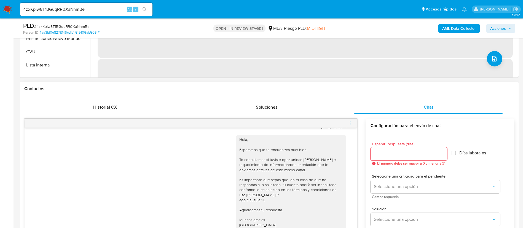
scroll to position [248, 0]
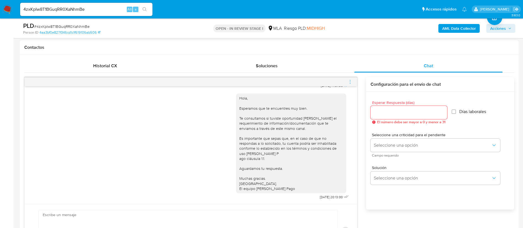
click at [347, 82] on div at bounding box center [191, 82] width 333 height 9
click at [348, 82] on icon "menu-action" at bounding box center [350, 81] width 5 height 5
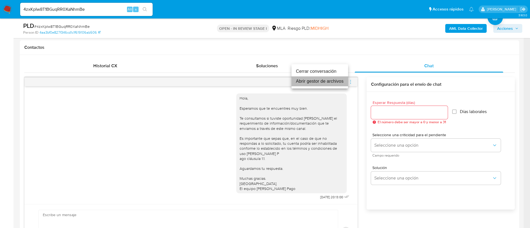
click at [322, 76] on li "Abrir gestor de archivos" at bounding box center [319, 81] width 57 height 10
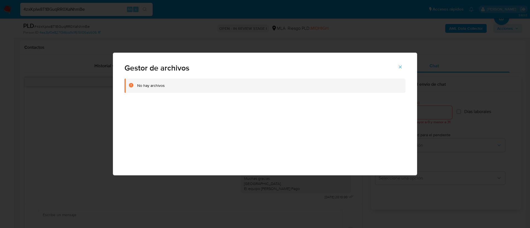
drag, startPoint x: 402, startPoint y: 65, endPoint x: 362, endPoint y: 80, distance: 42.4
click at [401, 66] on icon "Cerrar" at bounding box center [400, 67] width 5 height 5
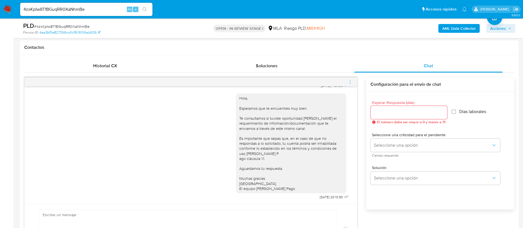
click at [348, 84] on div at bounding box center [191, 82] width 333 height 9
drag, startPoint x: 351, startPoint y: 81, endPoint x: 331, endPoint y: 72, distance: 22.4
click at [351, 81] on icon "menu-action" at bounding box center [350, 81] width 5 height 5
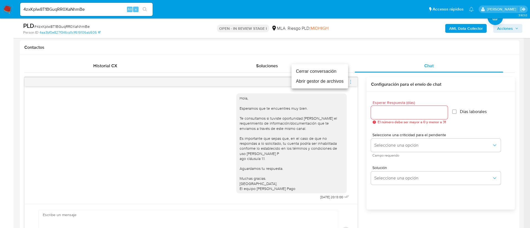
drag, startPoint x: 327, startPoint y: 70, endPoint x: 351, endPoint y: 80, distance: 26.1
click at [328, 70] on li "Cerrar conversación" at bounding box center [319, 71] width 57 height 10
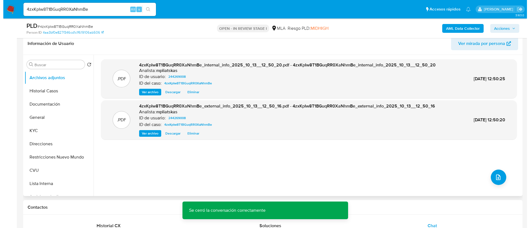
scroll to position [83, 0]
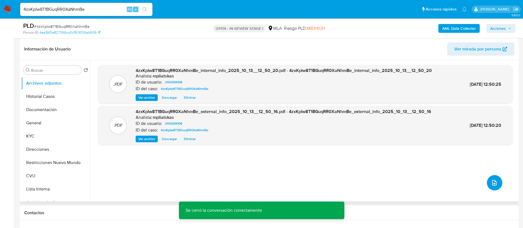
click at [500, 183] on button "upload-file" at bounding box center [494, 182] width 15 height 15
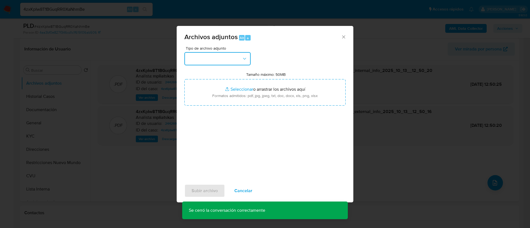
drag, startPoint x: 214, startPoint y: 57, endPoint x: 216, endPoint y: 62, distance: 5.0
click at [214, 57] on button "button" at bounding box center [217, 58] width 66 height 13
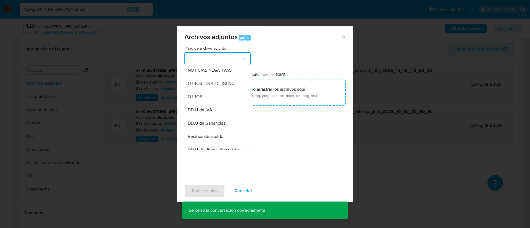
click at [217, 109] on div "DDJJ de IVA" at bounding box center [216, 109] width 56 height 13
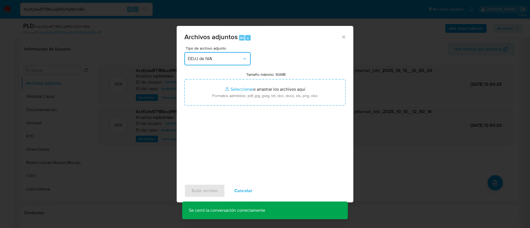
click at [206, 57] on span "DDJJ de IVA" at bounding box center [215, 59] width 54 height 6
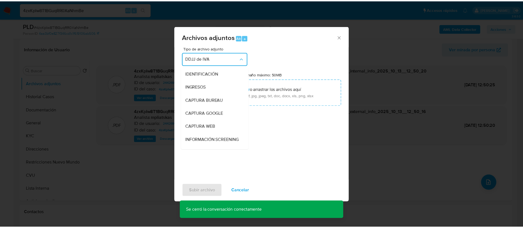
scroll to position [90, 0]
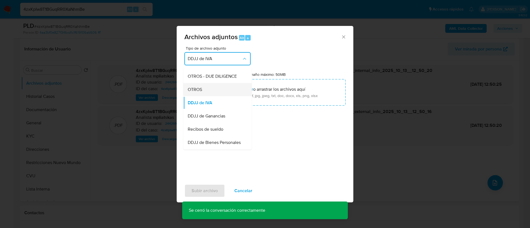
click at [209, 94] on div "OTROS" at bounding box center [216, 89] width 56 height 13
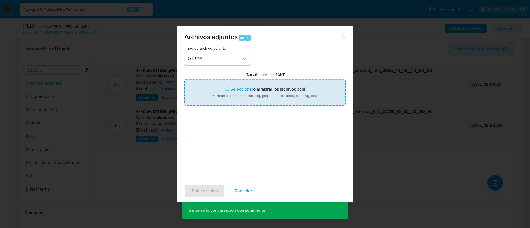
click at [209, 94] on input "Tamaño máximo: 50MB Seleccionar archivos" at bounding box center [264, 92] width 161 height 26
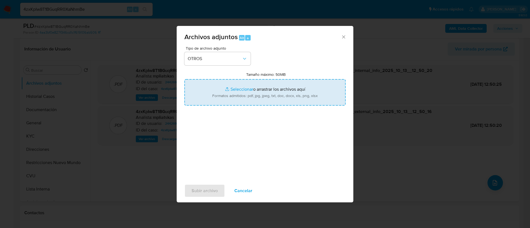
type input "C:\fakepath\244269008 Movimientos.xlsx"
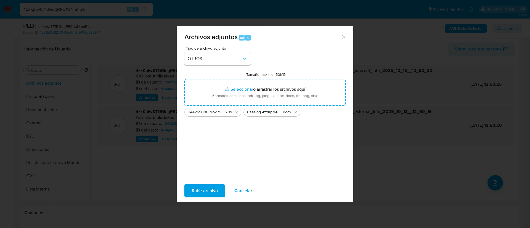
click at [210, 189] on span "Subir archivo" at bounding box center [204, 191] width 26 height 12
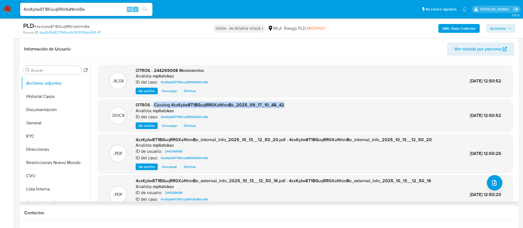
drag, startPoint x: 154, startPoint y: 105, endPoint x: 310, endPoint y: 106, distance: 156.1
click at [310, 106] on div ".DOCX OTROS - Caselog 4zxKpIw8T1BGuqRR0XaNhmBe_2025_09_17_10_48_42 Analista: mp…" at bounding box center [305, 115] width 410 height 27
copy span "Caselog 4zxKpIw8T1BGuqRR0XaNhmBe_2025_09_17_10_48_42"
click at [496, 27] on span "Acciones" at bounding box center [498, 28] width 16 height 9
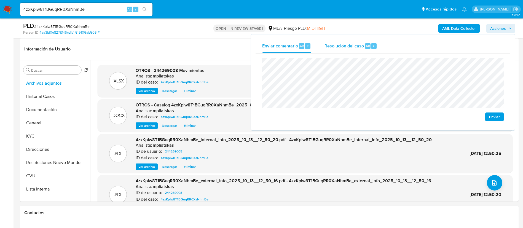
drag, startPoint x: 355, startPoint y: 44, endPoint x: 357, endPoint y: 51, distance: 7.9
click at [355, 44] on span "Resolución del caso" at bounding box center [344, 45] width 39 height 6
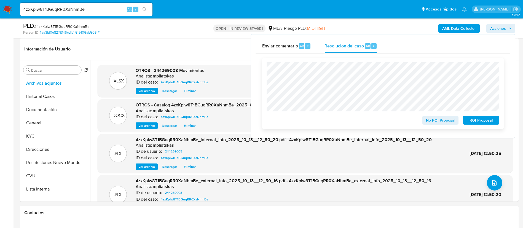
click at [428, 120] on span "No ROI Proposal" at bounding box center [440, 120] width 29 height 8
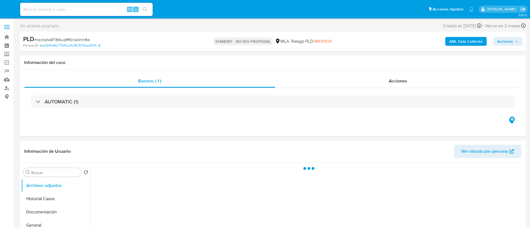
select select "10"
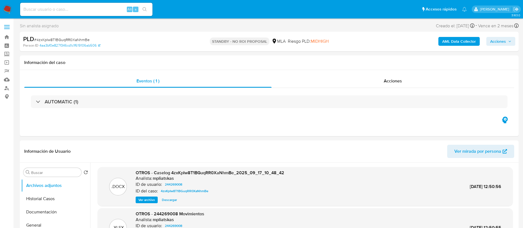
click at [104, 5] on div "Alt s" at bounding box center [86, 9] width 132 height 13
click at [111, 13] on div "Alt s" at bounding box center [86, 9] width 132 height 13
drag, startPoint x: 112, startPoint y: 10, endPoint x: 134, endPoint y: 15, distance: 22.3
click at [113, 11] on input at bounding box center [86, 9] width 132 height 7
paste input "deJuRqoZwyhBuIJ7Xk0kyFrf"
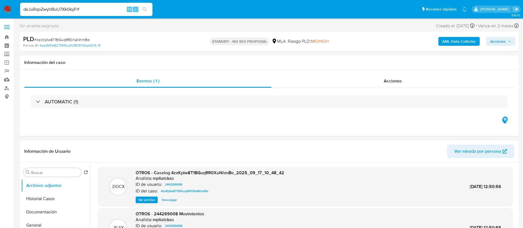
type input "deJuRqoZwyhBuIJ7Xk0kyFrf"
click at [146, 12] on button "search-icon" at bounding box center [144, 10] width 11 height 8
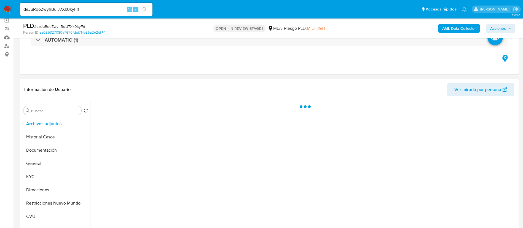
scroll to position [83, 0]
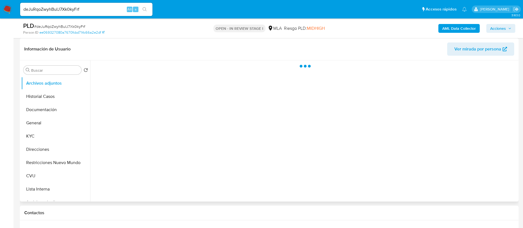
select select "10"
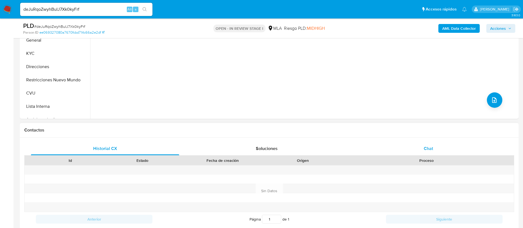
click at [414, 145] on div "Chat" at bounding box center [428, 148] width 148 height 13
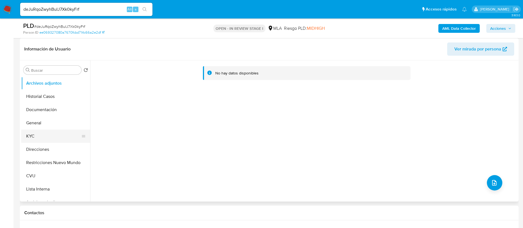
click at [32, 140] on button "KYC" at bounding box center [53, 136] width 65 height 13
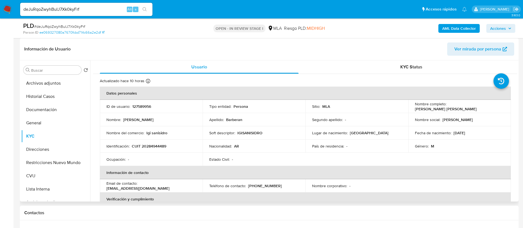
click at [140, 105] on p "127589956" at bounding box center [141, 106] width 19 height 5
copy p "127589956"
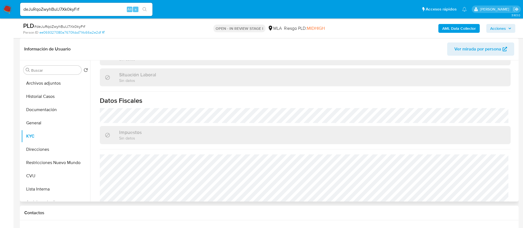
scroll to position [290, 0]
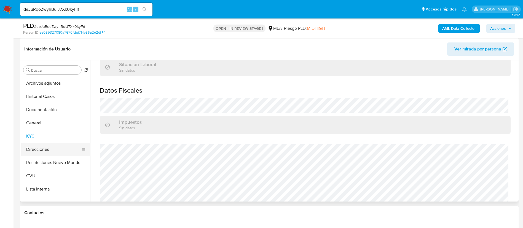
click at [55, 150] on button "Direcciones" at bounding box center [53, 149] width 65 height 13
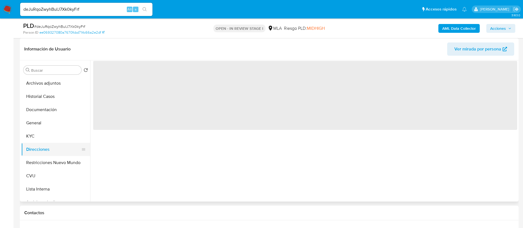
scroll to position [0, 0]
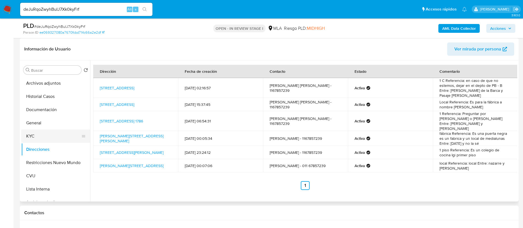
click at [28, 136] on button "KYC" at bounding box center [53, 136] width 65 height 13
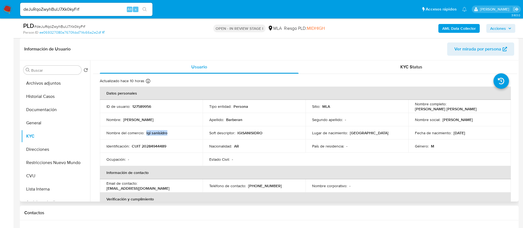
drag, startPoint x: 146, startPoint y: 133, endPoint x: 160, endPoint y: 130, distance: 13.7
click at [171, 131] on div "Nombre del comercio : Igi sanisidro" at bounding box center [151, 132] width 90 height 5
click at [48, 146] on button "Direcciones" at bounding box center [53, 149] width 65 height 13
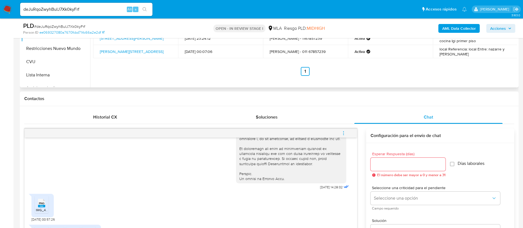
scroll to position [248, 0]
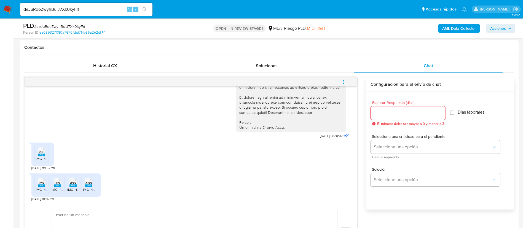
click at [41, 154] on rect at bounding box center [41, 155] width 7 height 2
click at [40, 184] on span "PNG" at bounding box center [42, 183] width 6 height 4
click at [55, 186] on rect at bounding box center [57, 186] width 7 height 2
click at [71, 185] on rect at bounding box center [73, 186] width 7 height 2
click at [92, 185] on rect at bounding box center [88, 186] width 7 height 2
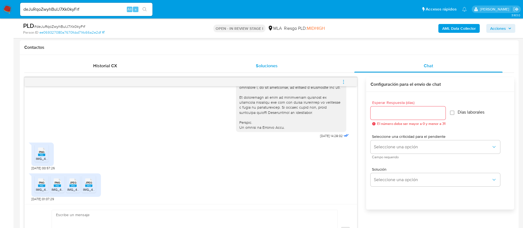
click at [295, 60] on div "Soluciones" at bounding box center [267, 65] width 148 height 13
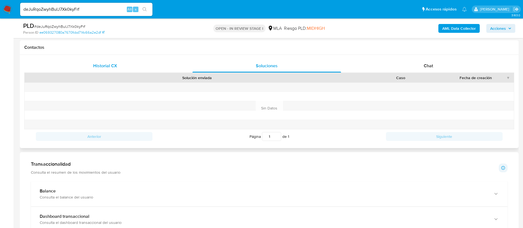
click at [150, 69] on div "Historial CX" at bounding box center [105, 65] width 148 height 13
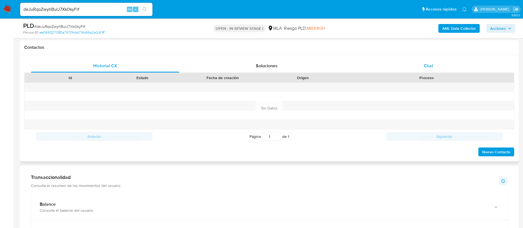
click at [407, 60] on div "Chat" at bounding box center [428, 65] width 148 height 13
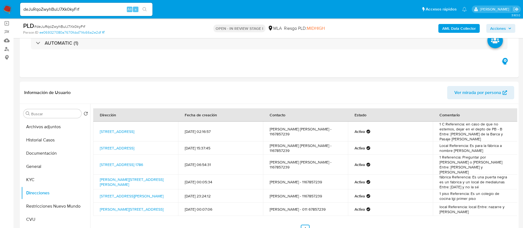
scroll to position [0, 0]
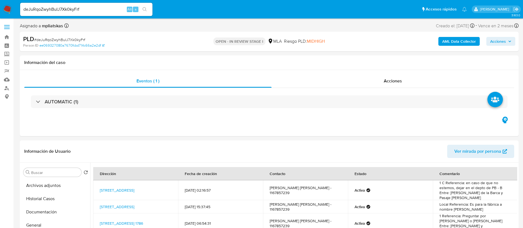
click at [447, 44] on b "AML Data Collector" at bounding box center [459, 41] width 34 height 9
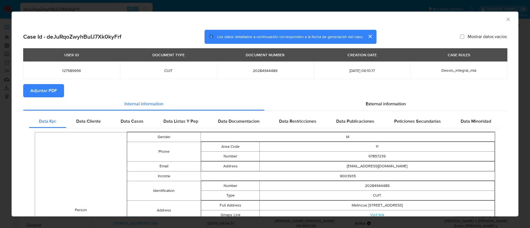
click at [49, 89] on span "Adjuntar PDF" at bounding box center [43, 91] width 26 height 12
drag, startPoint x: 503, startPoint y: 17, endPoint x: 501, endPoint y: 19, distance: 3.3
click at [505, 18] on icon "Cerrar ventana" at bounding box center [508, 20] width 6 height 6
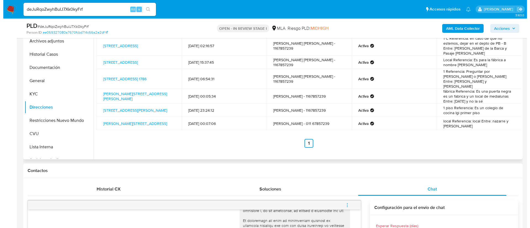
scroll to position [83, 0]
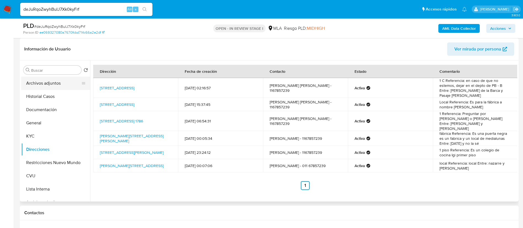
click at [47, 84] on button "Archivos adjuntos" at bounding box center [53, 83] width 65 height 13
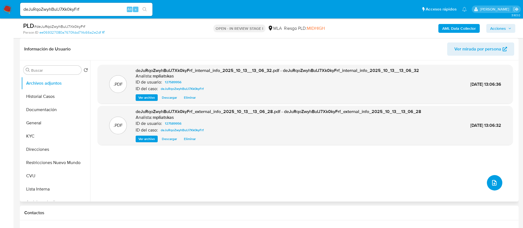
click at [497, 182] on button "upload-file" at bounding box center [494, 182] width 15 height 15
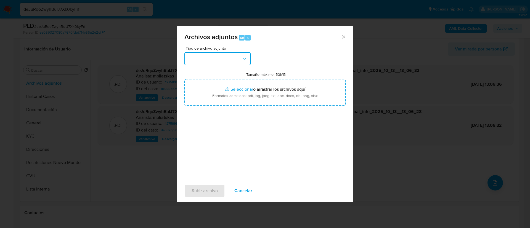
click at [208, 60] on button "button" at bounding box center [217, 58] width 66 height 13
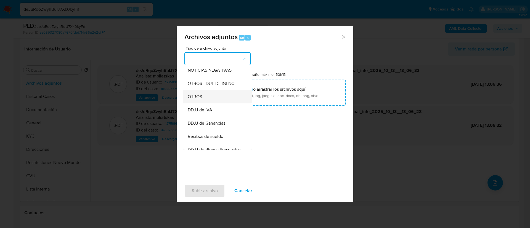
click at [209, 103] on div "OTROS" at bounding box center [216, 96] width 56 height 13
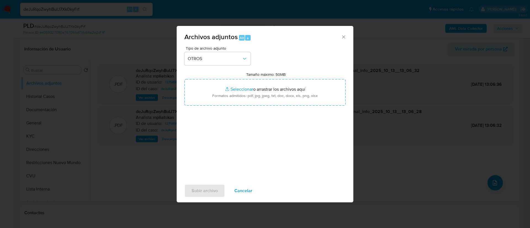
click at [209, 105] on input "Tamaño máximo: 50MB Seleccionar archivos" at bounding box center [264, 92] width 161 height 26
type input "C:\fakepath\127589956 Movimientos.xlsx"
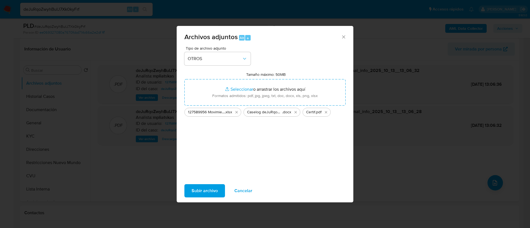
click at [209, 194] on span "Subir archivo" at bounding box center [204, 191] width 26 height 12
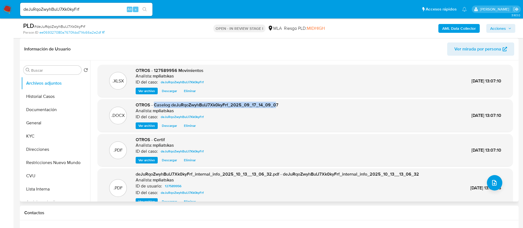
drag, startPoint x: 155, startPoint y: 104, endPoint x: 276, endPoint y: 105, distance: 121.4
click at [276, 105] on span "OTROS - Caselog deJuRqoZwyhBuIJ7Xk0kyFrf_2025_09_17_14_09_07" at bounding box center [207, 105] width 143 height 6
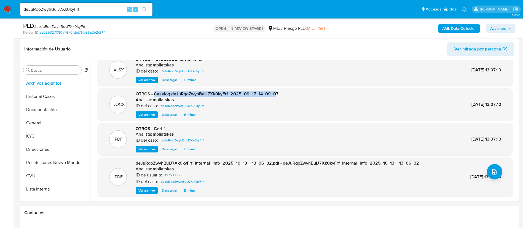
scroll to position [331, 0]
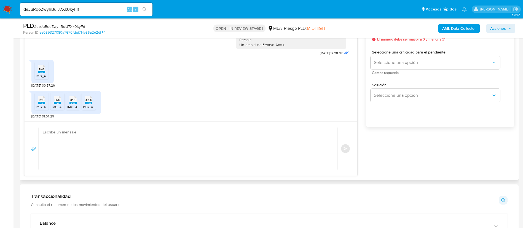
click at [235, 163] on textarea at bounding box center [187, 148] width 288 height 42
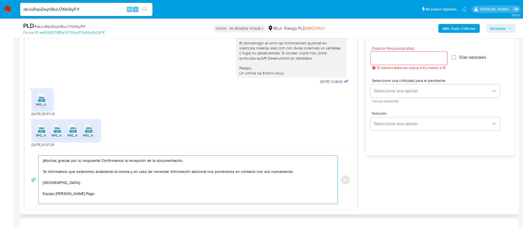
scroll to position [290, 0]
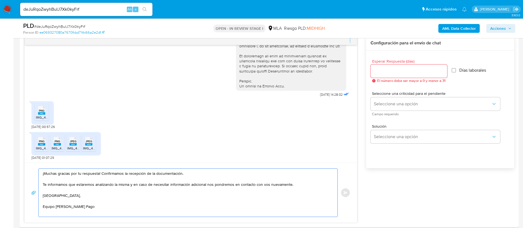
type textarea "¡Muchas gracias por tu respuesta! Confirmamos la recepción de la documentación.…"
click at [411, 69] on input "Esperar Respuesta (días)" at bounding box center [409, 71] width 77 height 7
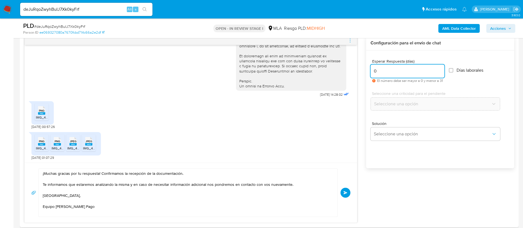
type input "0"
click at [342, 190] on button "Enviar" at bounding box center [346, 193] width 10 height 10
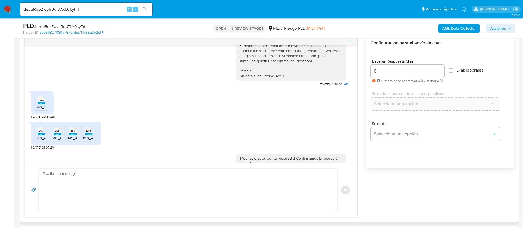
scroll to position [327, 0]
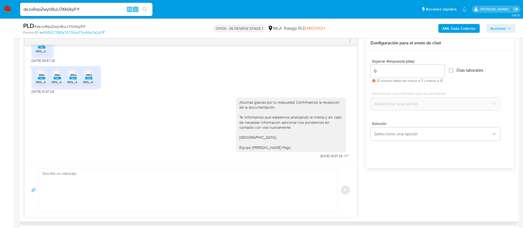
click at [348, 193] on div "Enviar" at bounding box center [190, 190] width 319 height 43
click at [351, 39] on icon "menu-action" at bounding box center [350, 40] width 5 height 5
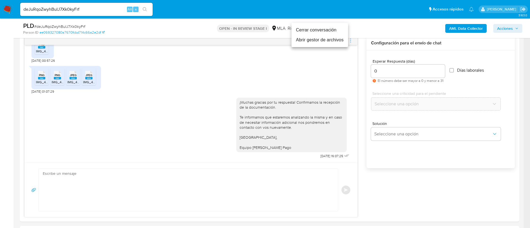
click at [339, 31] on li "Cerrar conversación" at bounding box center [319, 30] width 57 height 10
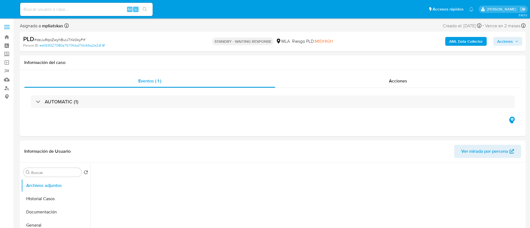
select select "10"
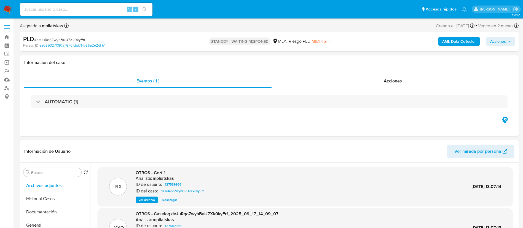
click at [93, 12] on input at bounding box center [86, 9] width 132 height 7
paste input "WtSM5tFQAAUthXGhlc7RYAjS"
type input "WtSM5tFQAAUthXGhlc7RYAjS"
click at [145, 5] on div "WtSM5tFQAAUthXGhlc7RYAjS Alt s" at bounding box center [86, 9] width 132 height 13
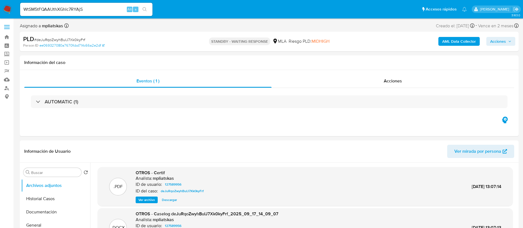
click at [145, 7] on button "search-icon" at bounding box center [144, 10] width 11 height 8
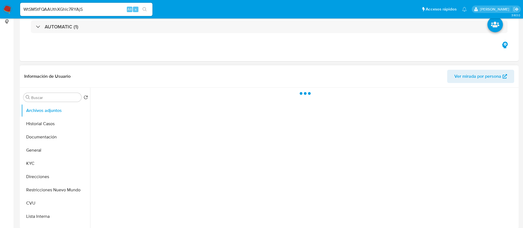
select select "10"
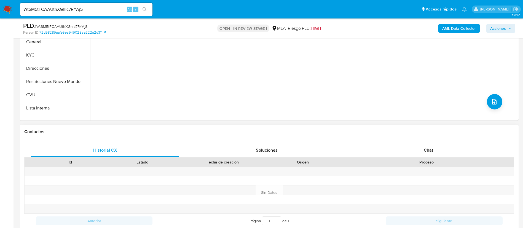
scroll to position [166, 0]
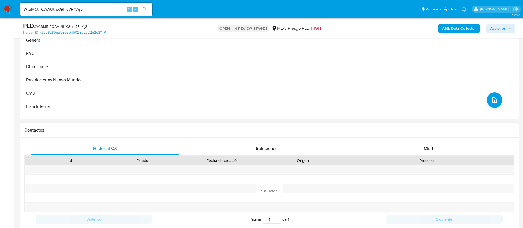
click at [428, 159] on div "Proceso" at bounding box center [426, 161] width 167 height 6
click at [425, 149] on span "Chat" at bounding box center [428, 148] width 9 height 6
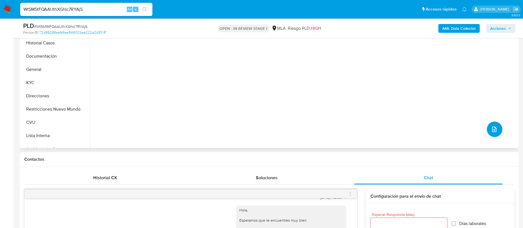
scroll to position [124, 0]
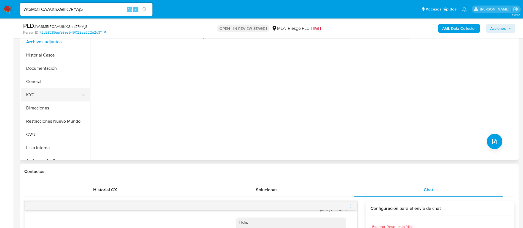
click at [54, 93] on button "KYC" at bounding box center [53, 94] width 65 height 13
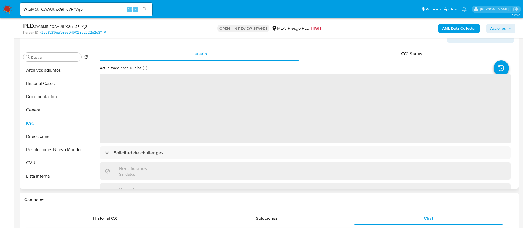
scroll to position [83, 0]
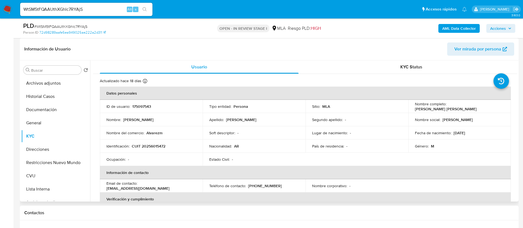
click at [137, 106] on p "175097543" at bounding box center [141, 106] width 19 height 5
copy p "175097543"
click at [47, 126] on button "General" at bounding box center [53, 122] width 65 height 13
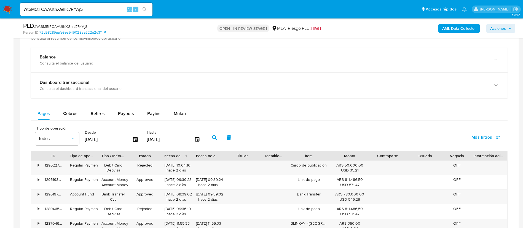
scroll to position [497, 0]
click at [168, 112] on button "Mulan" at bounding box center [179, 114] width 25 height 13
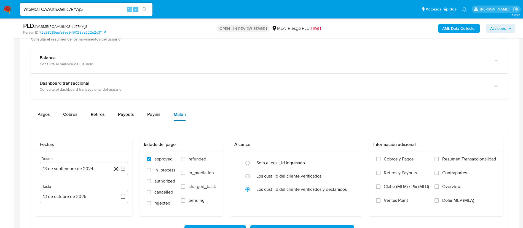
scroll to position [579, 0]
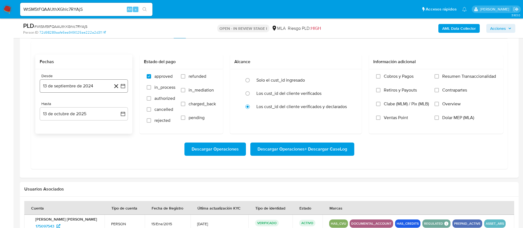
click at [126, 90] on button "13 de septiembre de 2024" at bounding box center [84, 85] width 88 height 13
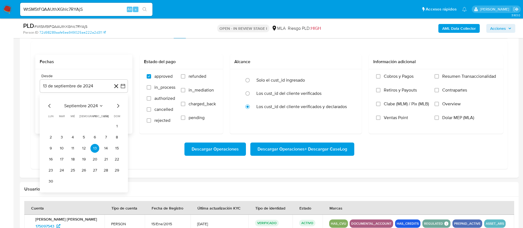
click at [96, 105] on span "septiembre 2024" at bounding box center [81, 106] width 34 height 6
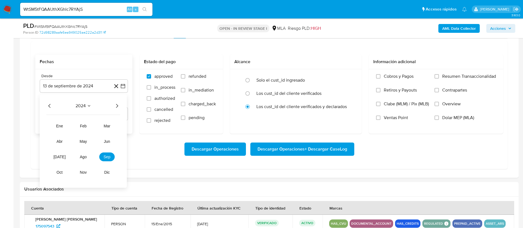
click at [118, 104] on icon "Año siguiente" at bounding box center [117, 106] width 7 height 7
click at [84, 143] on span "may" at bounding box center [83, 141] width 7 height 4
click at [87, 128] on button "1" at bounding box center [83, 126] width 9 height 9
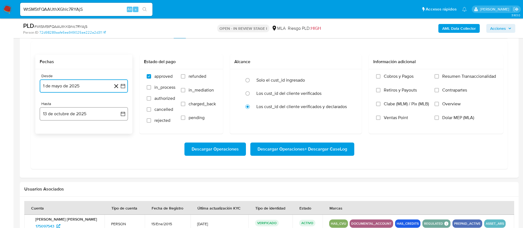
click at [124, 113] on icon "button" at bounding box center [123, 114] width 4 height 4
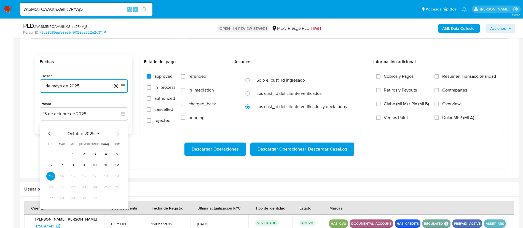
click at [48, 134] on icon "Mes anterior" at bounding box center [49, 133] width 7 height 7
click at [118, 201] on button "31" at bounding box center [117, 198] width 9 height 9
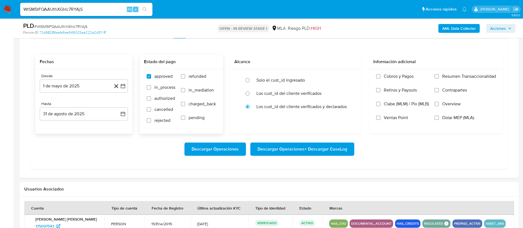
click at [198, 78] on span "refunded" at bounding box center [198, 77] width 18 height 6
click at [185, 78] on input "refunded" at bounding box center [183, 76] width 4 height 4
checkbox input "true"
click at [442, 126] on label "Dolar MEP (MLA)" at bounding box center [466, 122] width 62 height 14
click at [439, 120] on input "Dolar MEP (MLA)" at bounding box center [437, 118] width 4 height 4
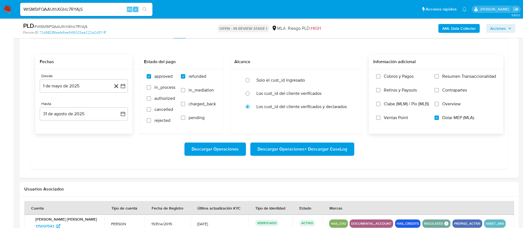
click at [331, 145] on span "Descargar Operaciones + Descargar CaseLog" at bounding box center [303, 149] width 90 height 12
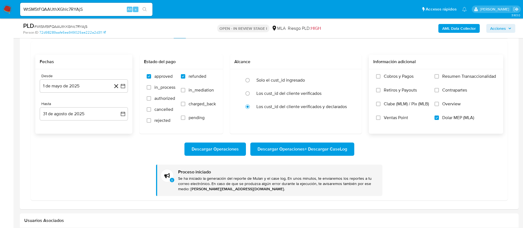
click at [81, 17] on div "WtSM5tFQAAUthXGhlc7RYAjS Alt s" at bounding box center [86, 9] width 132 height 15
click at [76, 10] on input "WtSM5tFQAAUthXGhlc7RYAjS" at bounding box center [86, 9] width 132 height 7
paste input "Czpo4V1YoipfZtiROWuNYwZ"
type input "Czpo4V1YoipfZtiROWuNYwZS"
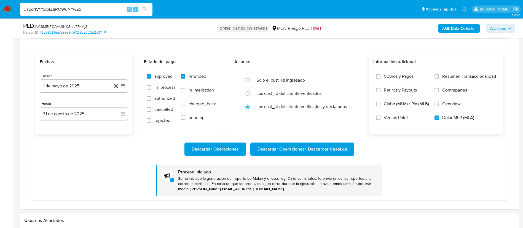
click at [144, 10] on icon "search-icon" at bounding box center [145, 9] width 4 height 4
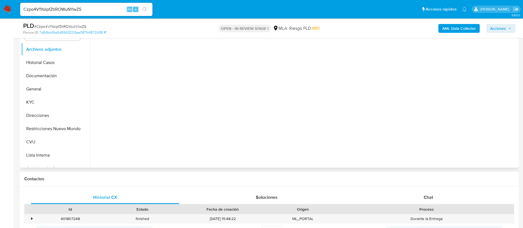
select select "10"
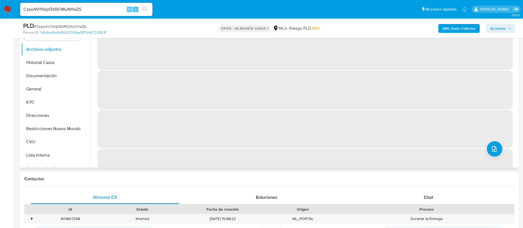
scroll to position [124, 0]
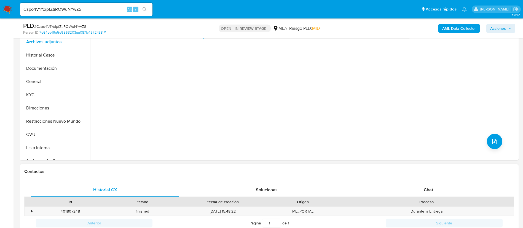
click at [407, 200] on div "Proceso" at bounding box center [426, 202] width 167 height 6
click at [412, 183] on div "Chat" at bounding box center [428, 189] width 148 height 13
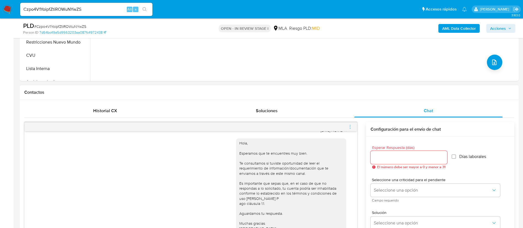
scroll to position [83, 0]
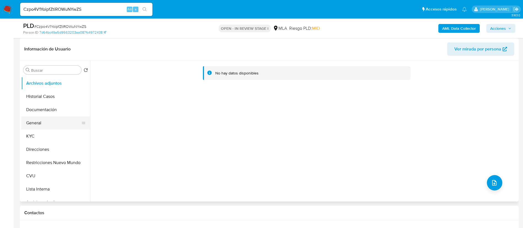
click at [57, 129] on button "General" at bounding box center [53, 122] width 65 height 13
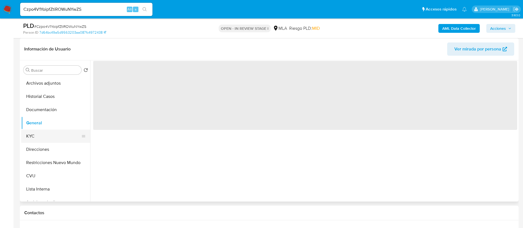
click at [55, 136] on button "KYC" at bounding box center [53, 136] width 65 height 13
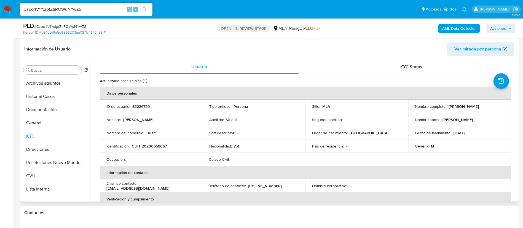
click at [136, 108] on p "83226750" at bounding box center [141, 106] width 18 height 5
copy p "83226750"
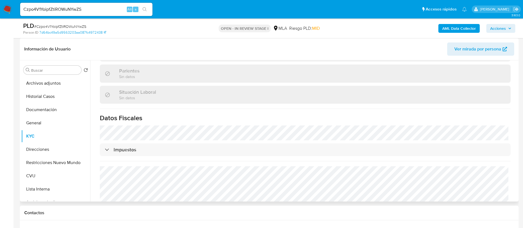
scroll to position [290, 0]
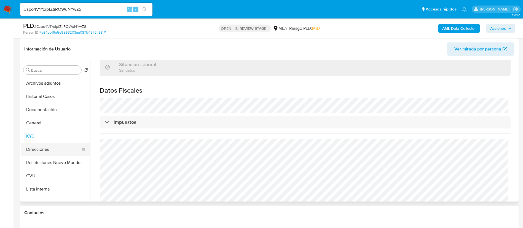
click at [44, 151] on button "Direcciones" at bounding box center [53, 149] width 65 height 13
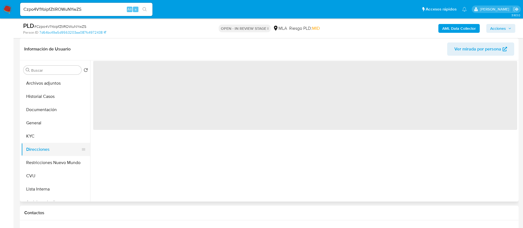
scroll to position [0, 0]
